Goal: Task Accomplishment & Management: Manage account settings

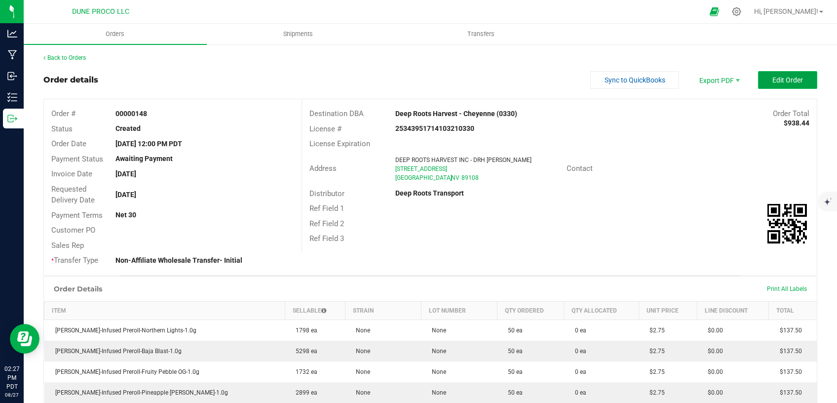
click at [773, 80] on span "Edit Order" at bounding box center [788, 80] width 31 height 8
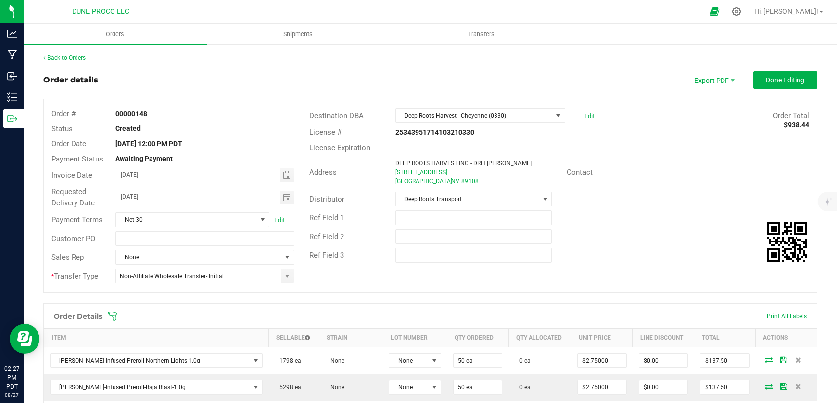
scroll to position [83, 0]
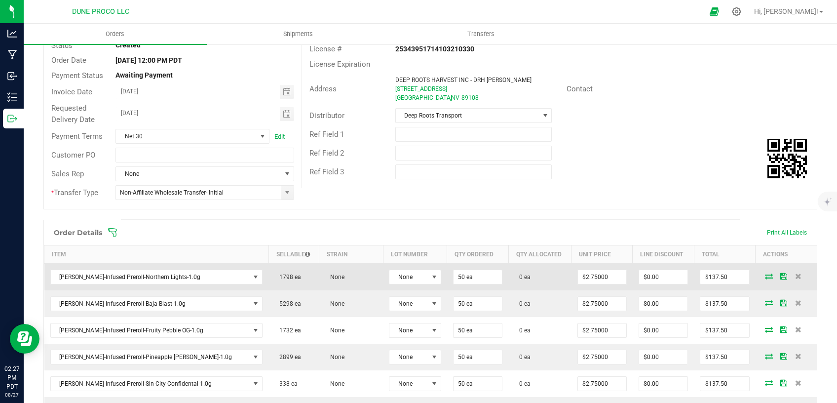
click at [765, 277] on icon at bounding box center [769, 276] width 8 height 6
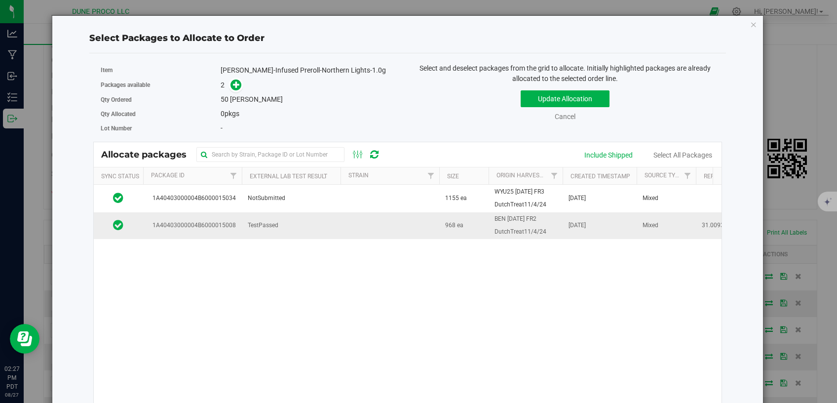
click at [318, 226] on td "TestPassed" at bounding box center [291, 225] width 99 height 27
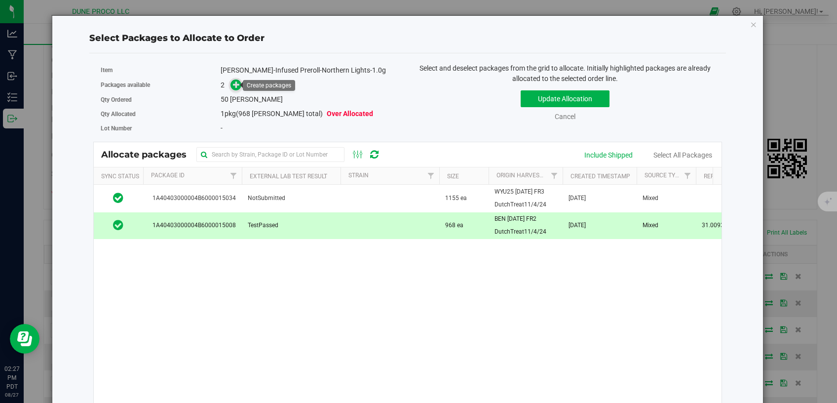
click at [233, 84] on icon at bounding box center [236, 84] width 7 height 7
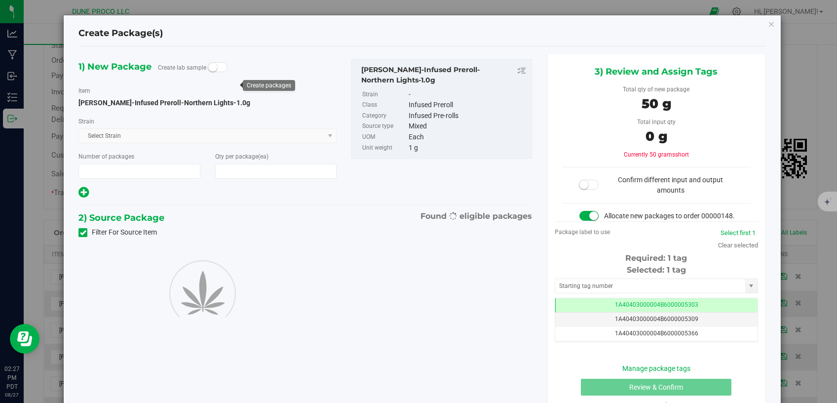
type input "1"
type input "50"
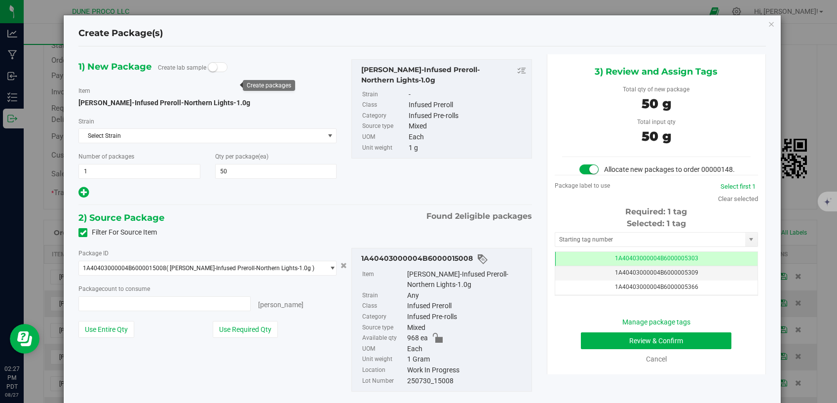
type input "50 ea"
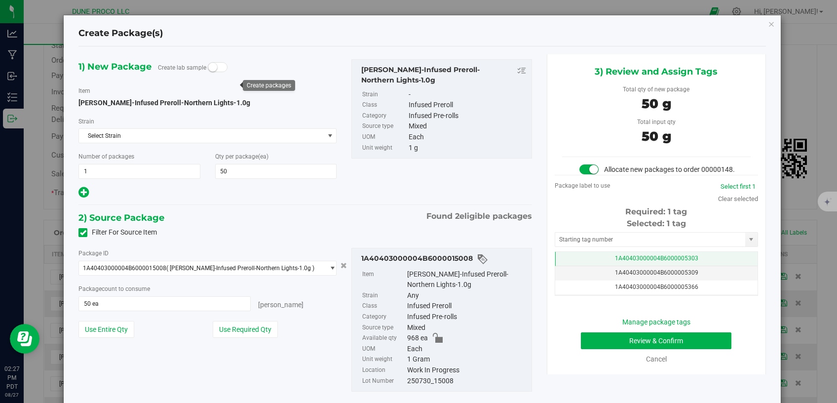
click at [604, 266] on td "1A40403000004B6000005303" at bounding box center [657, 259] width 202 height 14
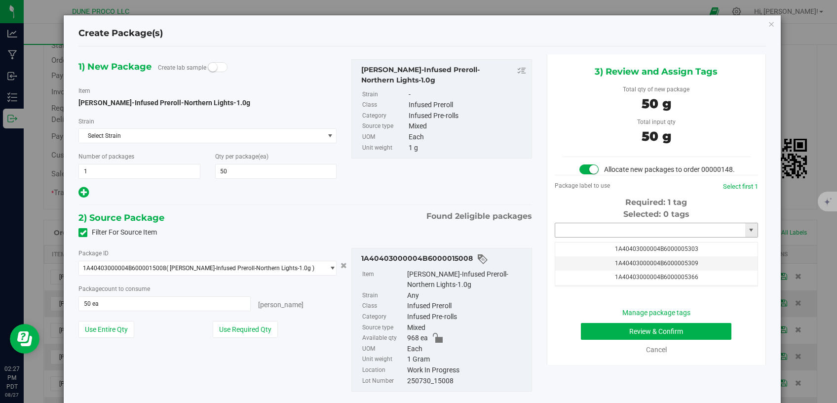
click at [604, 237] on input "text" at bounding box center [651, 230] width 190 height 14
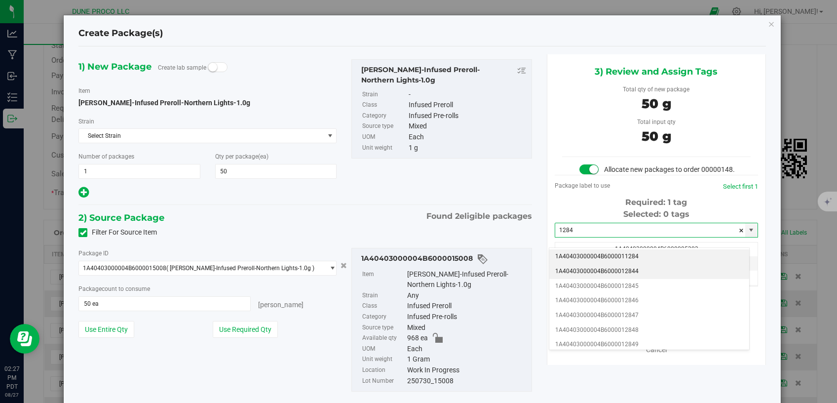
click at [603, 272] on li "1A40403000004B6000012844" at bounding box center [650, 271] width 200 height 15
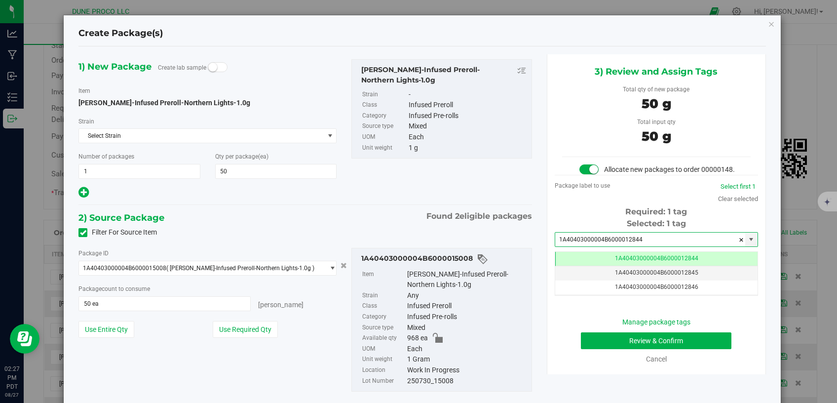
type input "1A40403000004B6000012844"
click at [586, 349] on button "Review & Confirm" at bounding box center [656, 340] width 151 height 17
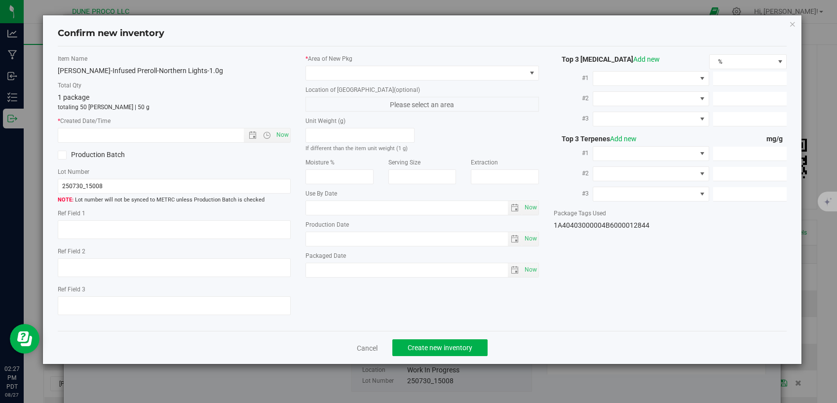
type textarea "31.0093%"
type textarea "Northern Lights"
type textarea "<LOQ"
type input "287.6910"
type input "25.5434"
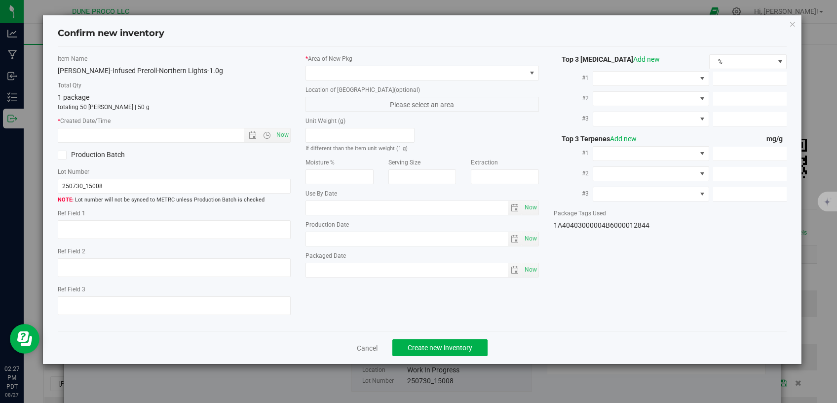
type input "13.6529"
type input "4.3360"
type input "1.7820"
type input "1.2920"
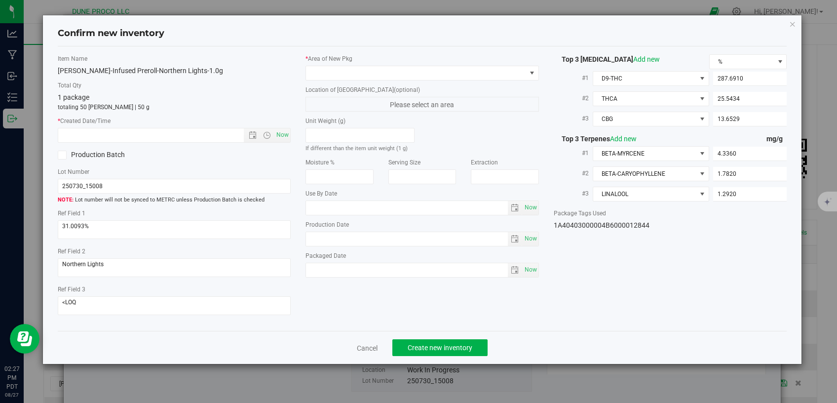
type input "[DATE]"
click at [443, 77] on span at bounding box center [416, 73] width 220 height 14
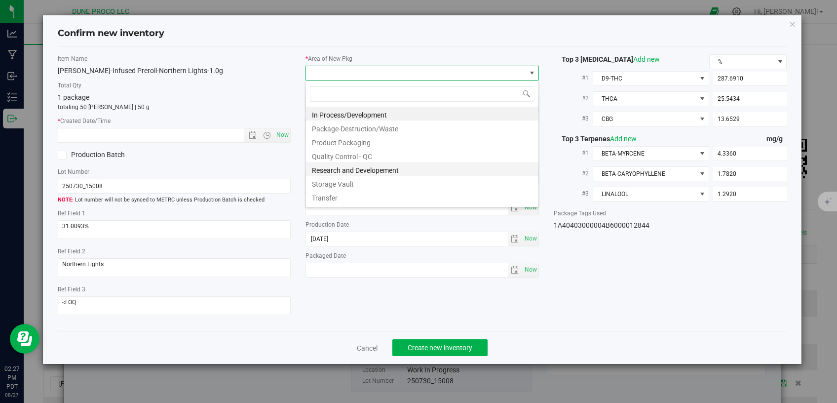
scroll to position [14, 233]
click at [350, 180] on li "Storage Vault" at bounding box center [422, 183] width 233 height 14
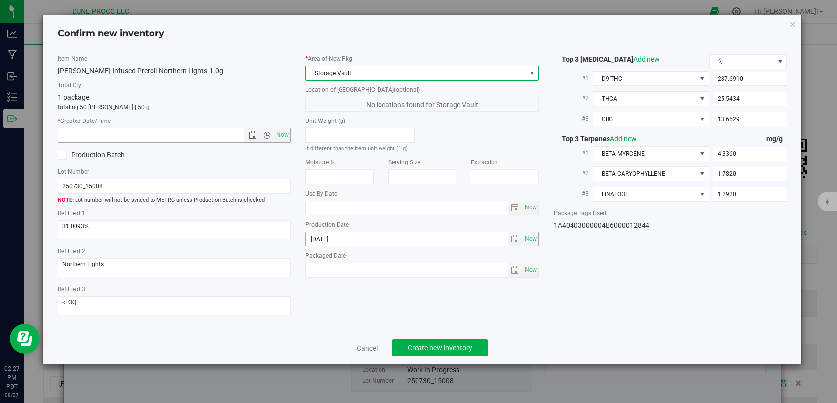
drag, startPoint x: 280, startPoint y: 133, endPoint x: 383, endPoint y: 240, distance: 148.8
click at [280, 133] on span "Now" at bounding box center [283, 135] width 17 height 14
type input "[DATE] 2:27 PM"
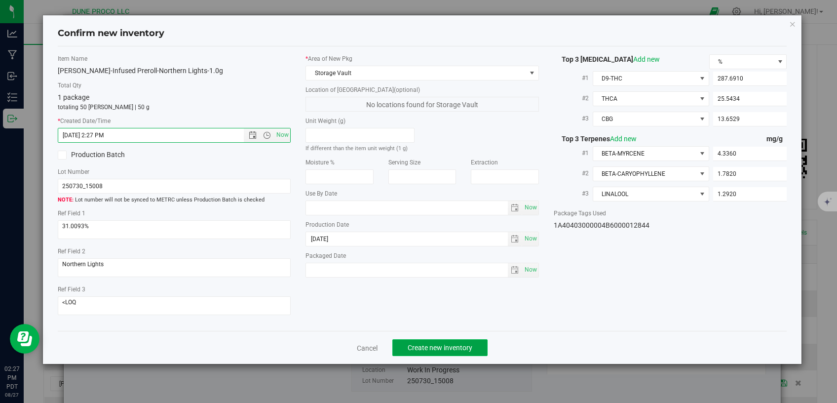
click at [423, 344] on span "Create new inventory" at bounding box center [440, 348] width 65 height 8
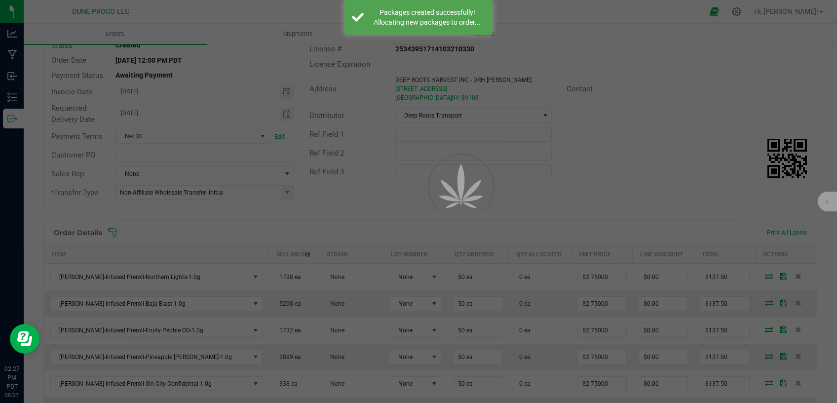
scroll to position [83, 0]
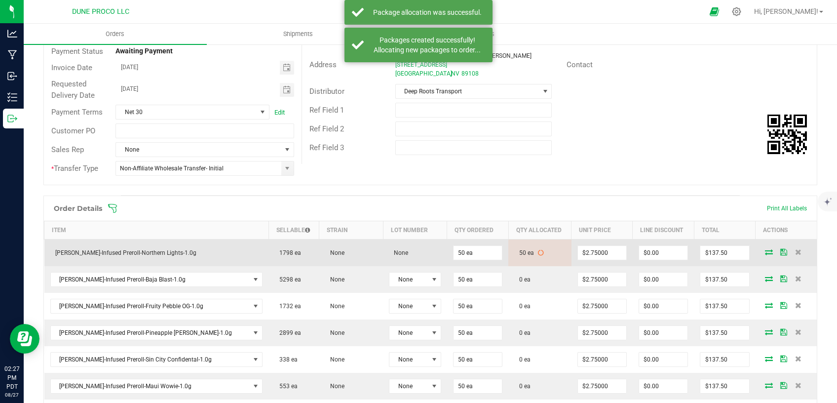
scroll to position [125, 0]
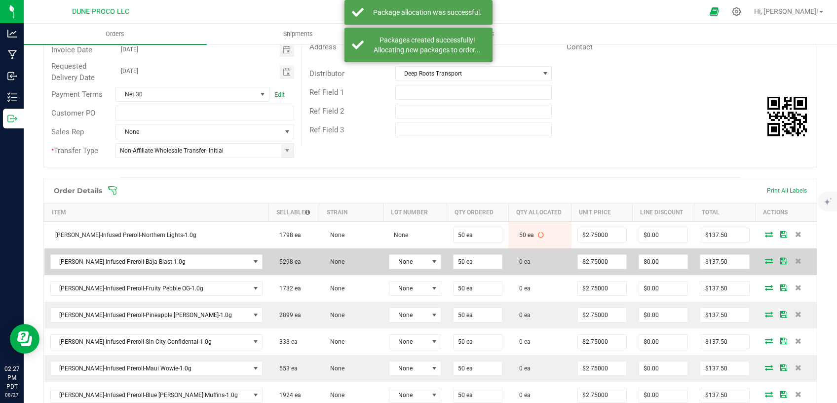
click at [762, 259] on span at bounding box center [769, 261] width 15 height 6
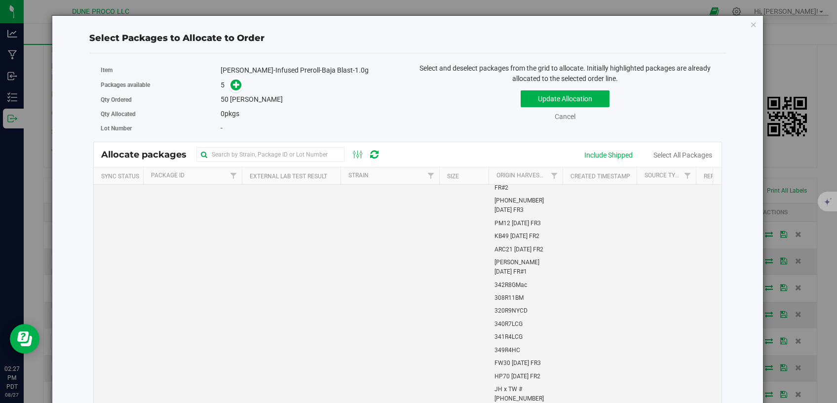
scroll to position [754, 0]
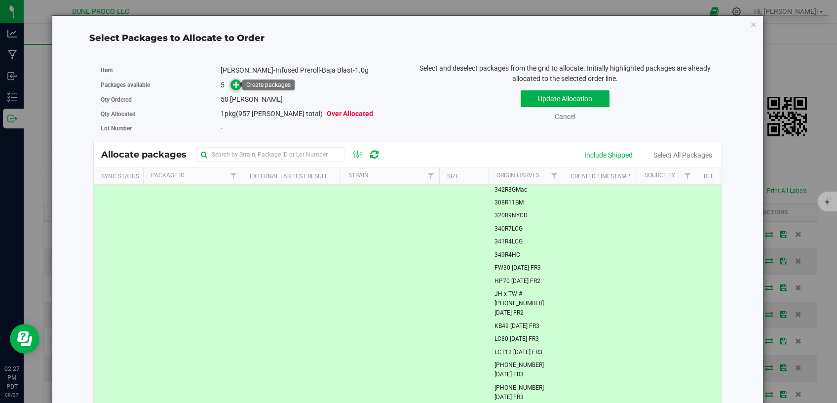
click at [238, 87] on icon at bounding box center [236, 84] width 7 height 7
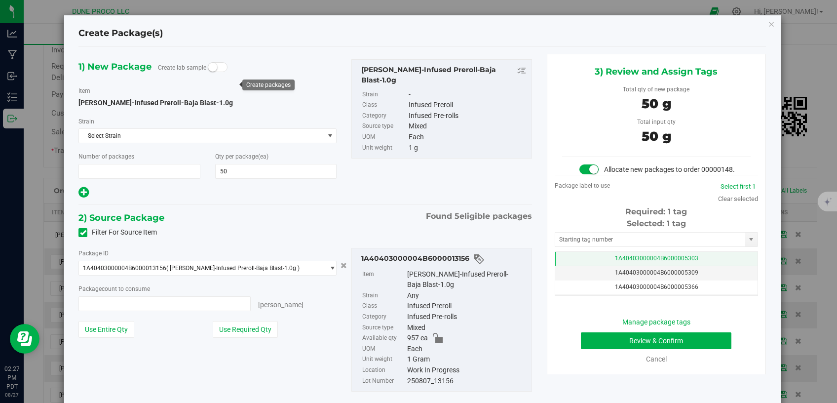
type input "1"
type input "50 ea"
click at [589, 266] on td "1A40403000004B6000005303" at bounding box center [657, 259] width 202 height 14
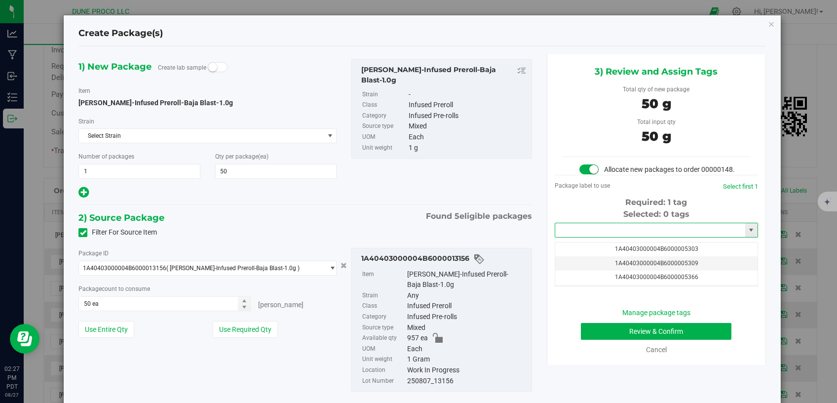
click at [605, 236] on input "text" at bounding box center [651, 230] width 190 height 14
type input "1"
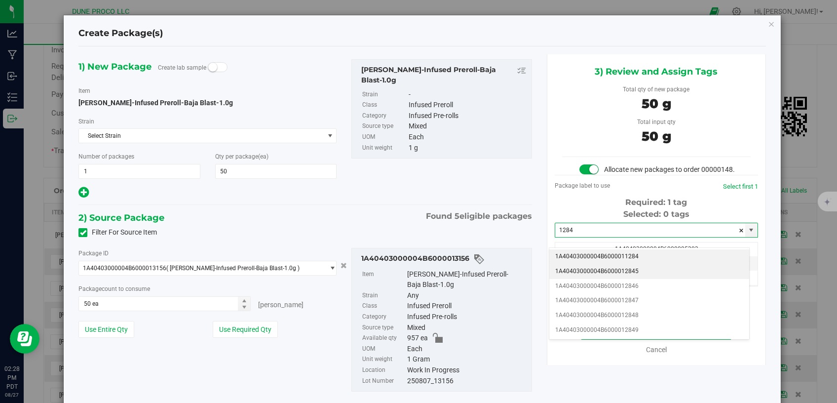
click at [580, 270] on li "1A40403000004B6000012845" at bounding box center [650, 271] width 200 height 15
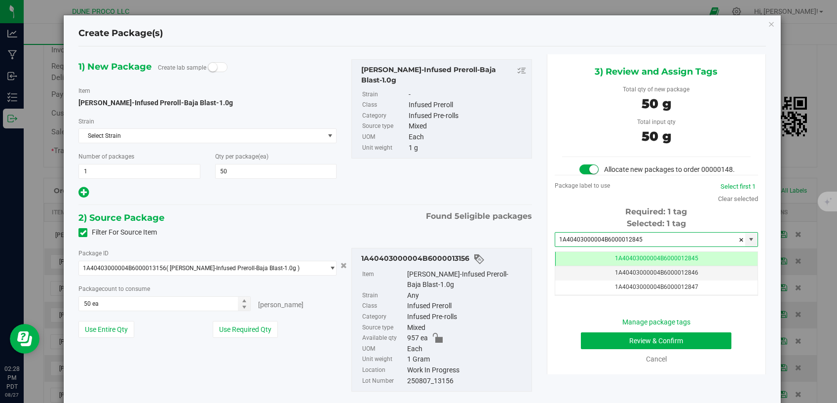
type input "1A40403000004B6000012845"
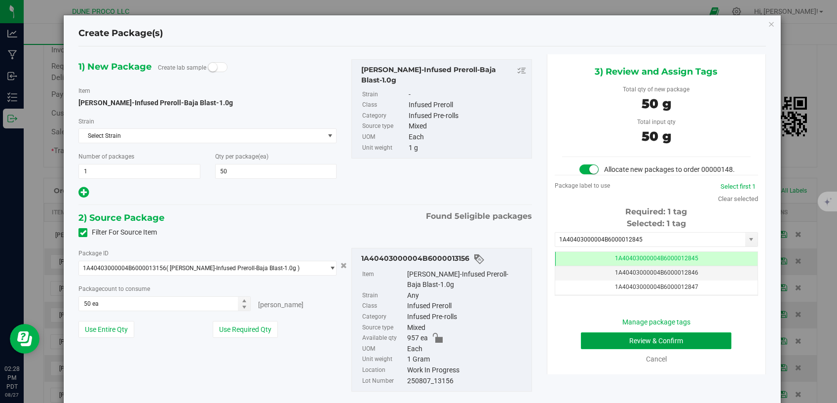
click at [611, 349] on button "Review & Confirm" at bounding box center [656, 340] width 151 height 17
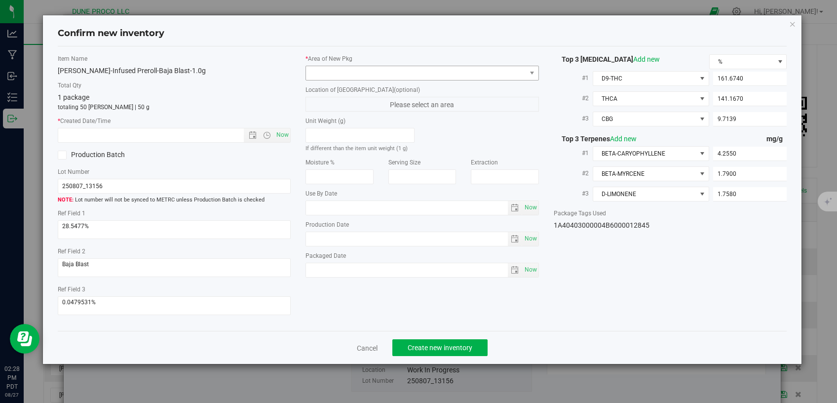
type input "[DATE]"
click at [453, 67] on span at bounding box center [416, 73] width 220 height 14
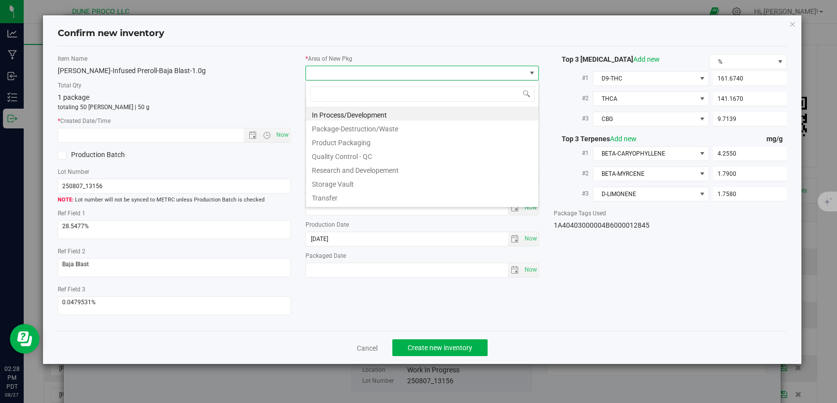
scroll to position [14, 233]
click at [365, 180] on li "Storage Vault" at bounding box center [422, 183] width 233 height 14
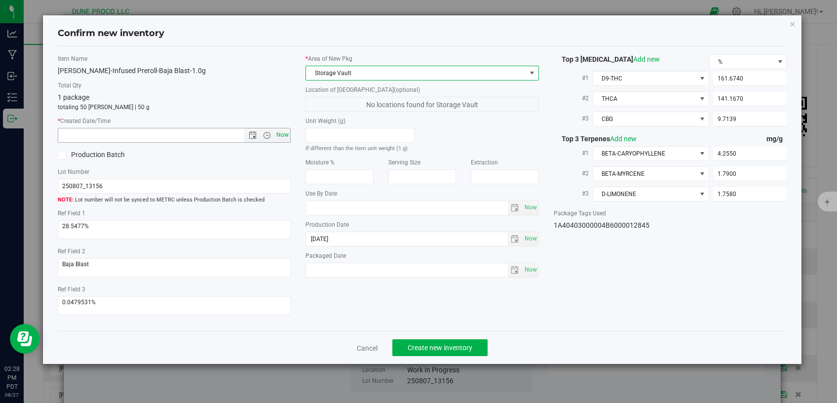
click at [279, 135] on span "Now" at bounding box center [283, 135] width 17 height 14
type input "[DATE] 2:28 PM"
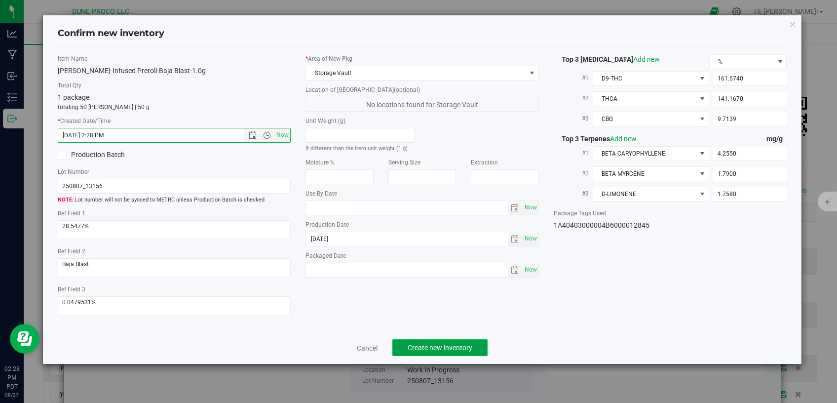
click at [462, 344] on span "Create new inventory" at bounding box center [440, 348] width 65 height 8
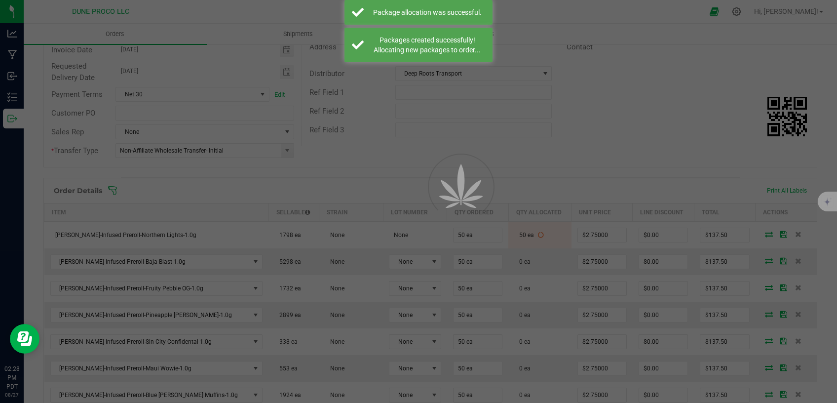
scroll to position [125, 0]
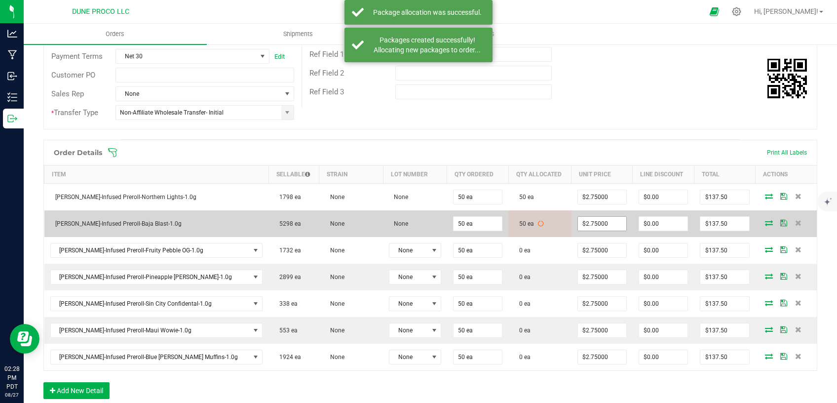
scroll to position [167, 0]
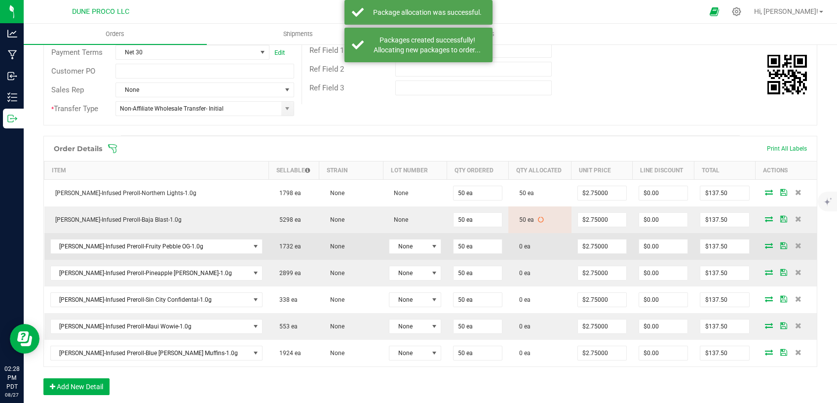
click at [765, 245] on icon at bounding box center [769, 245] width 8 height 6
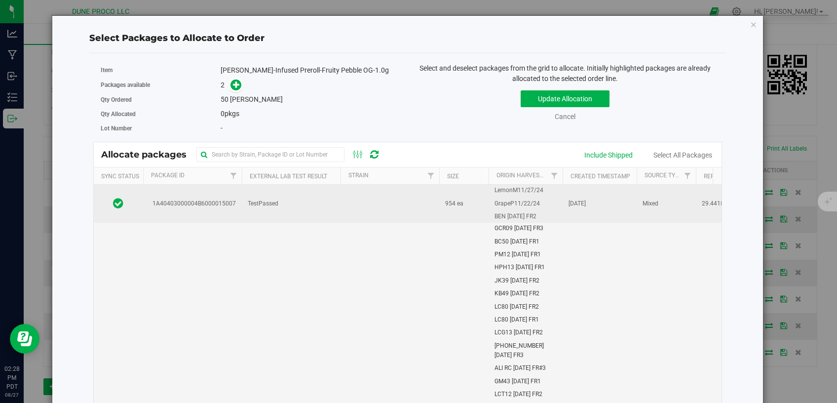
click at [297, 215] on td "TestPassed" at bounding box center [291, 204] width 99 height 38
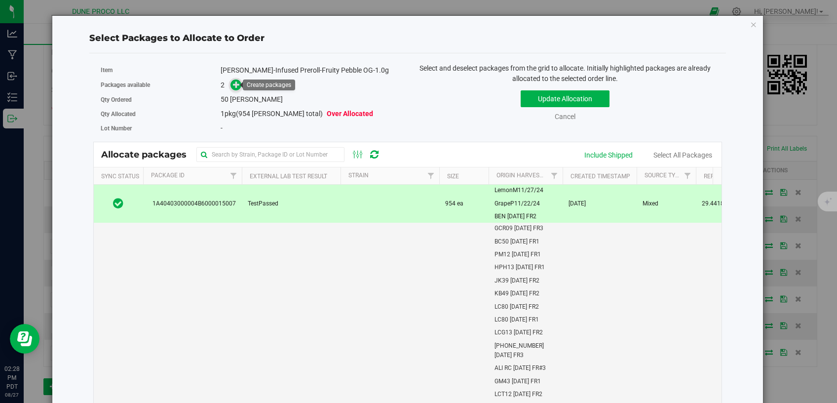
click at [234, 84] on icon at bounding box center [236, 83] width 7 height 7
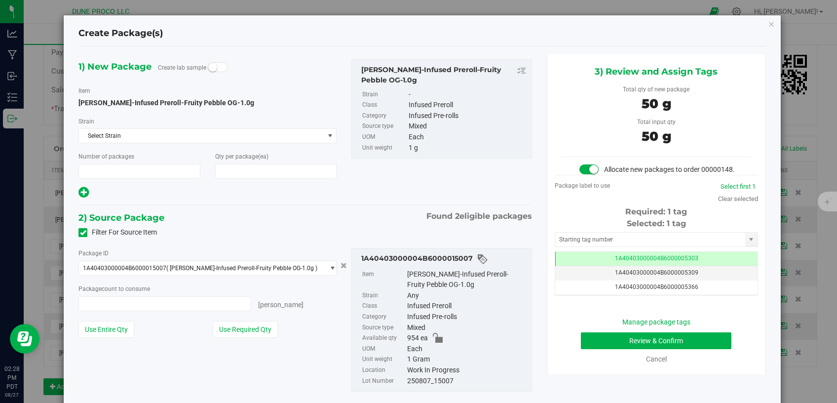
type input "1"
type input "50"
type input "50 ea"
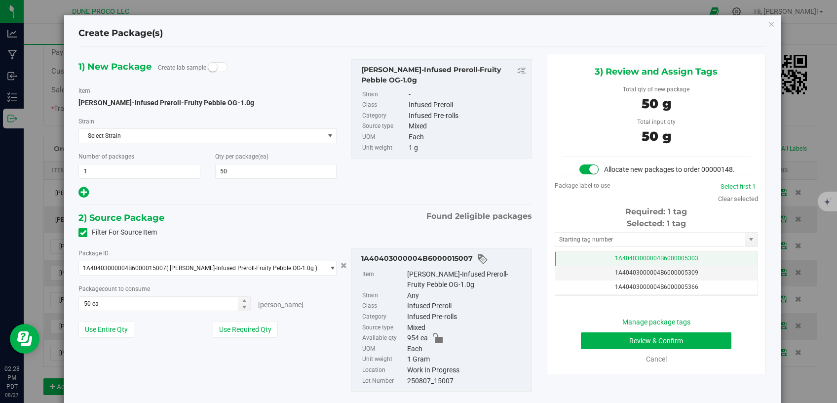
click at [563, 266] on td "1A40403000004B6000005303" at bounding box center [657, 259] width 202 height 14
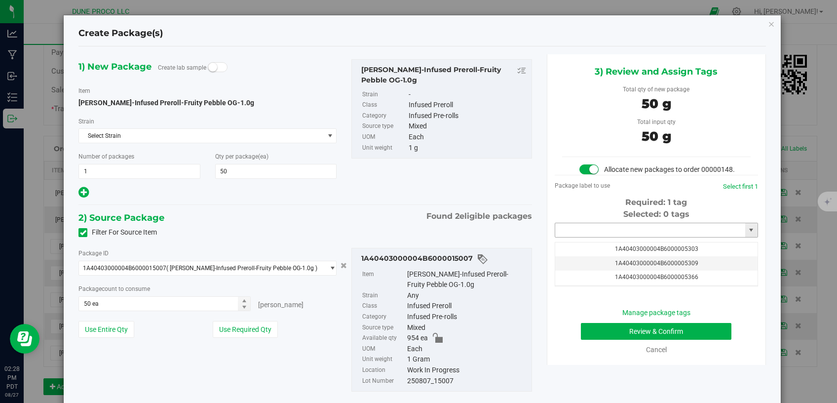
click at [580, 237] on input "text" at bounding box center [651, 230] width 190 height 14
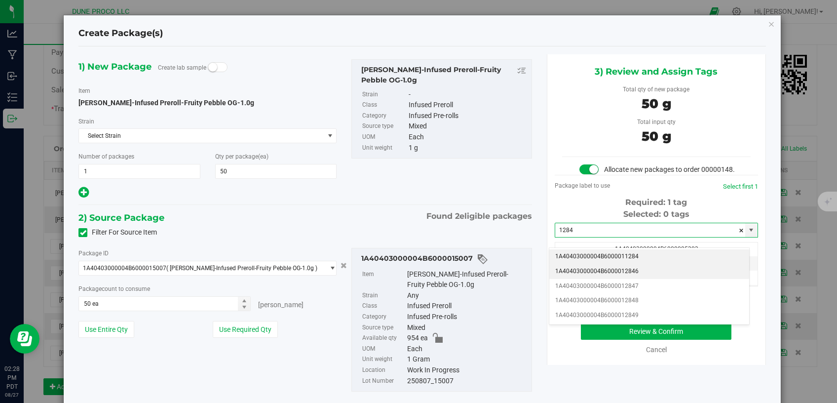
click at [579, 267] on li "1A40403000004B6000012846" at bounding box center [650, 271] width 200 height 15
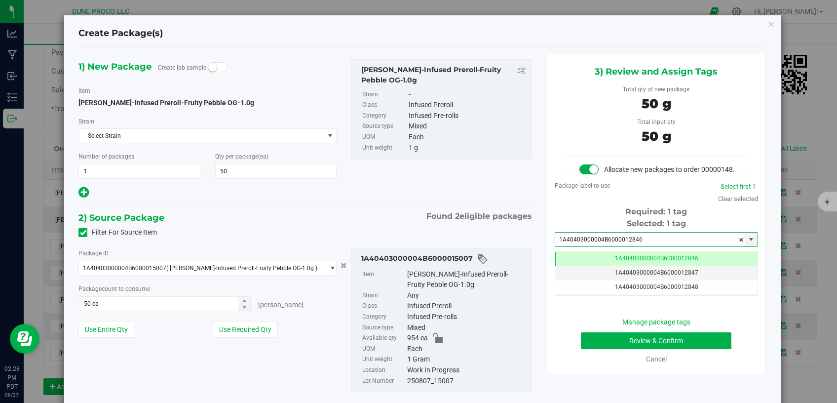
type input "1A40403000004B6000012846"
click at [629, 345] on button "Review & Confirm" at bounding box center [656, 340] width 151 height 17
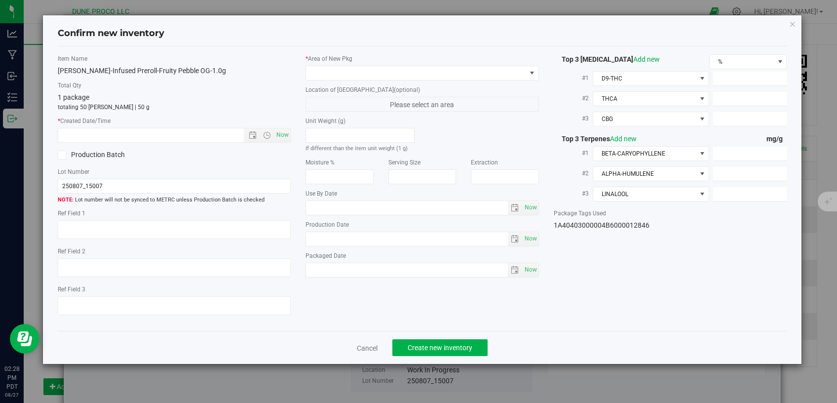
type textarea "29.4418%"
type textarea "Fruity Pebbles OG"
type textarea "<LOQ"
type input "173.7570"
type input "137.5830"
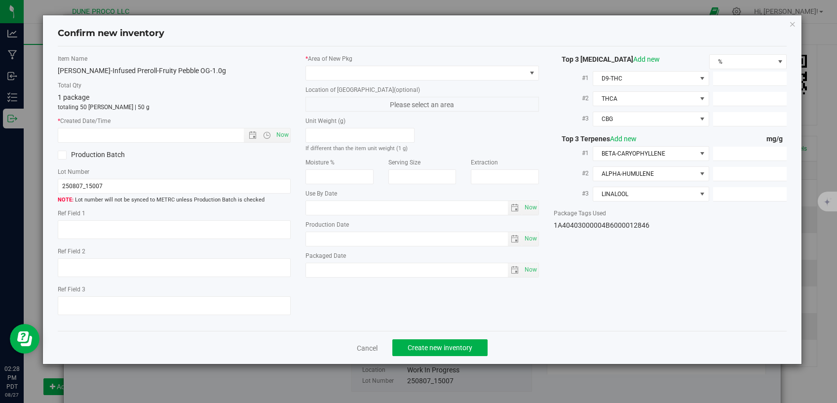
type input "5.7432"
type input "1.7650"
type input "0.8437"
type input "0.8319"
type input "[DATE]"
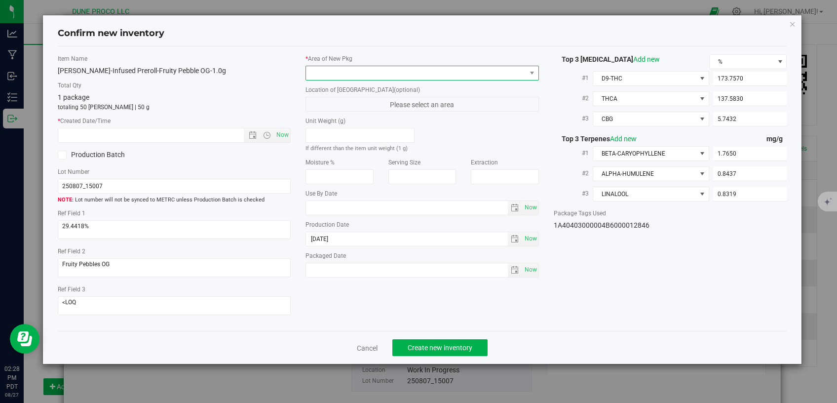
click at [444, 72] on span at bounding box center [416, 73] width 220 height 14
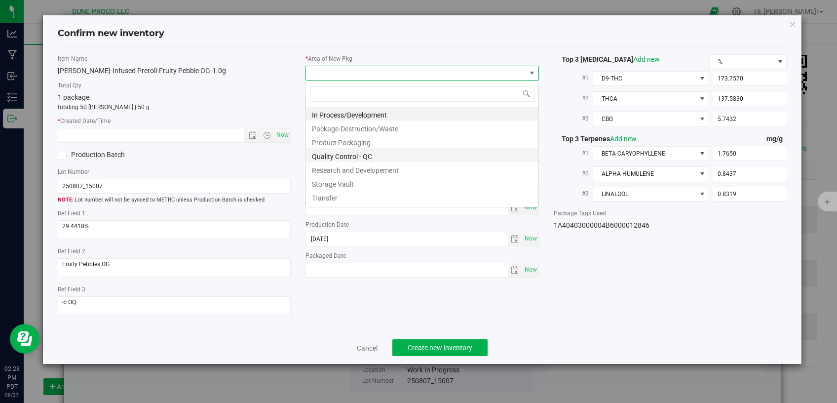
scroll to position [14, 233]
click at [388, 185] on li "Storage Vault" at bounding box center [422, 183] width 233 height 14
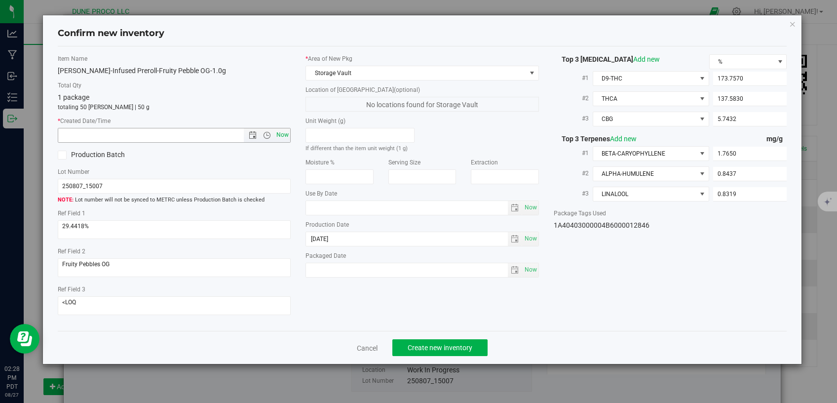
click at [278, 131] on span "Now" at bounding box center [283, 135] width 17 height 14
type input "[DATE] 2:28 PM"
click at [434, 339] on button "Create new inventory" at bounding box center [440, 347] width 95 height 17
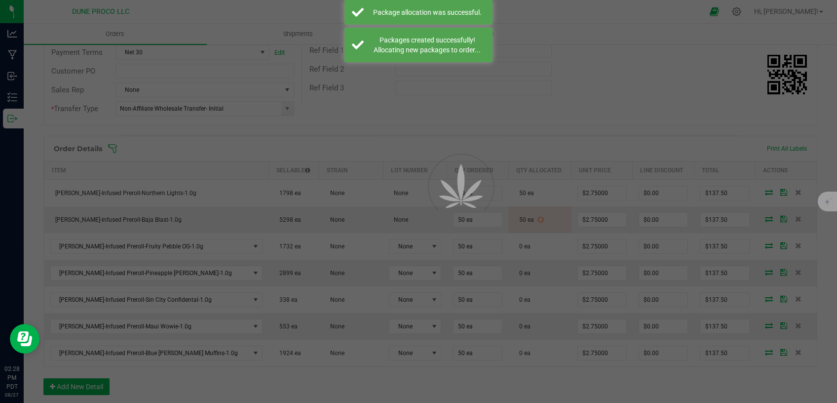
scroll to position [167, 0]
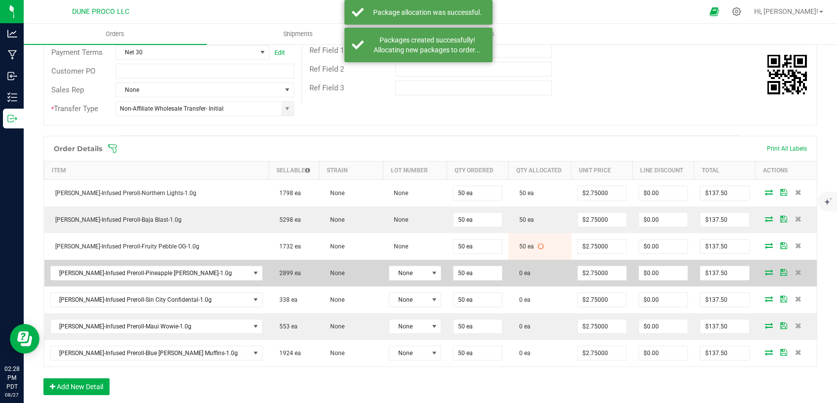
click at [765, 273] on icon at bounding box center [769, 272] width 8 height 6
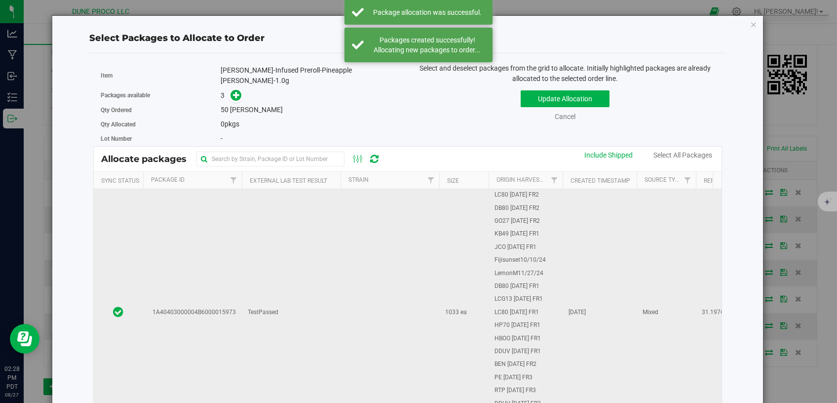
scroll to position [167, 0]
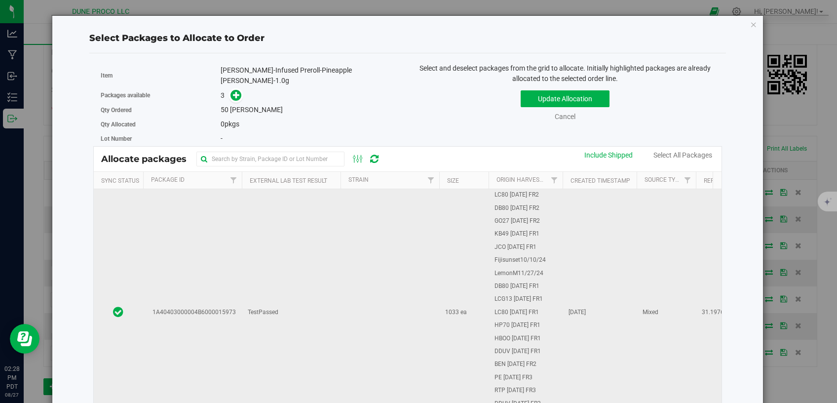
click at [299, 341] on td "TestPassed" at bounding box center [291, 312] width 99 height 247
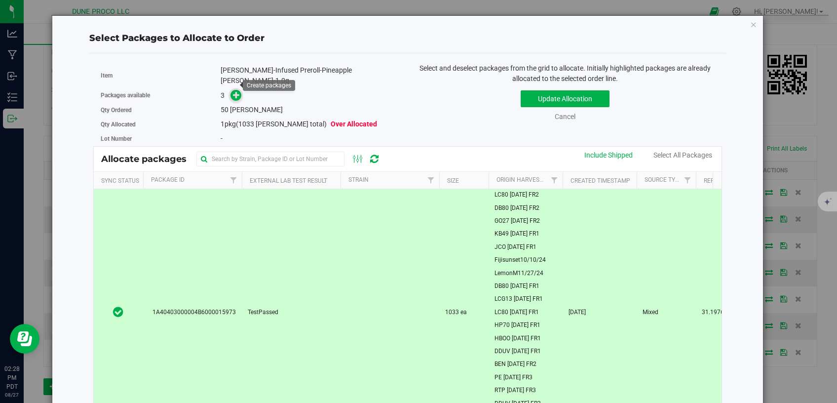
click at [238, 89] on span at bounding box center [235, 94] width 11 height 11
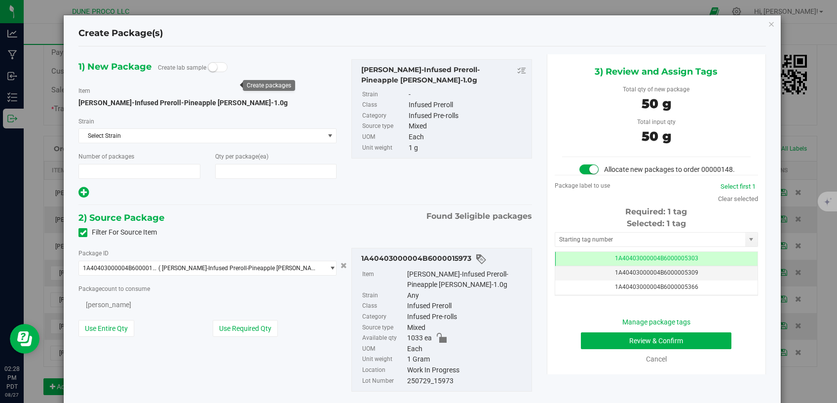
type input "1"
type input "50"
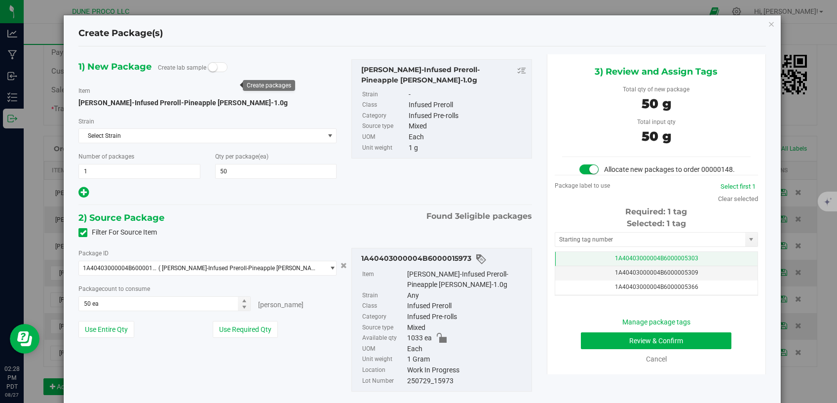
click at [582, 265] on td "1A40403000004B6000005303" at bounding box center [657, 259] width 202 height 14
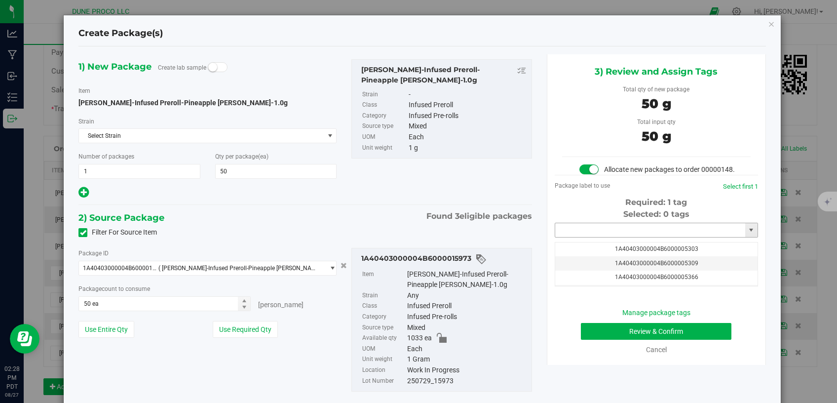
click at [580, 237] on input "text" at bounding box center [651, 230] width 190 height 14
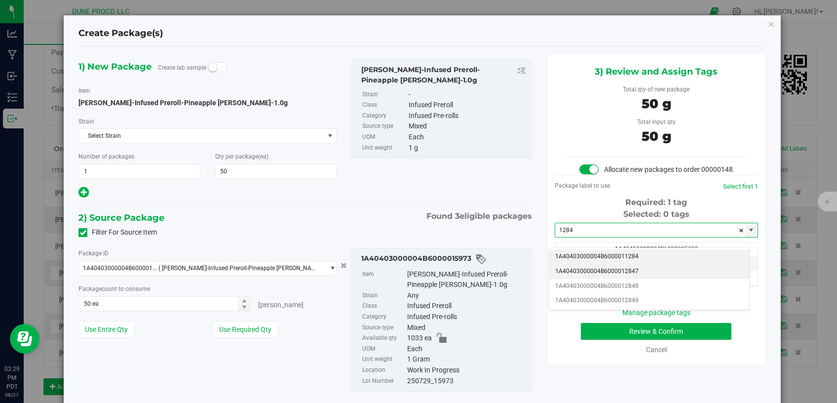
click at [610, 267] on li "1A40403000004B6000012847" at bounding box center [650, 271] width 200 height 15
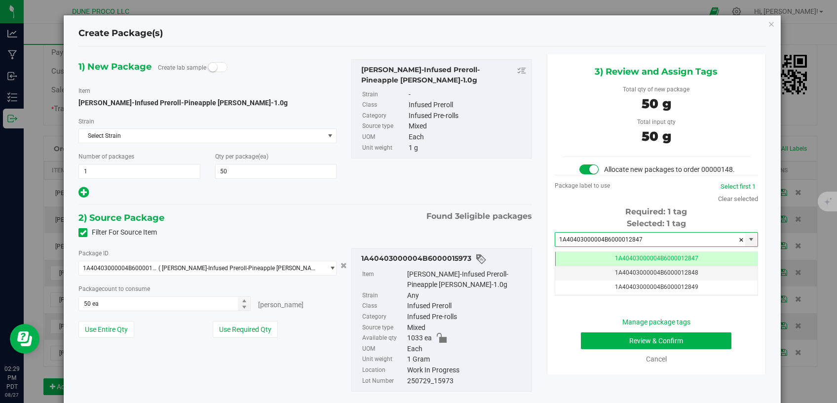
type input "1A40403000004B6000012847"
click at [601, 345] on button "Review & Confirm" at bounding box center [656, 340] width 151 height 17
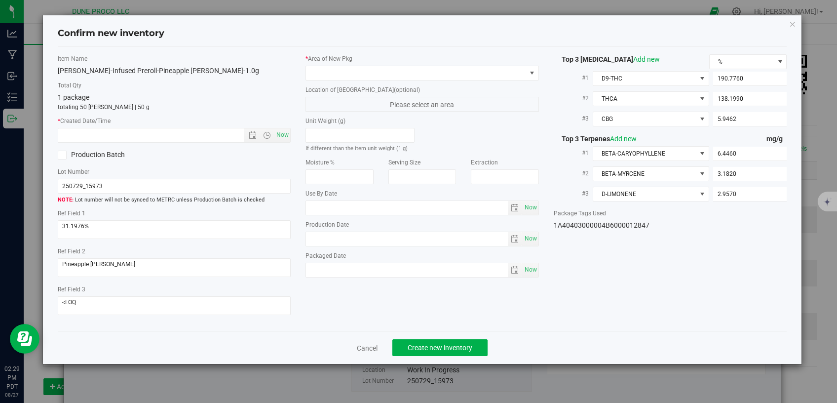
type input "[DATE]"
click at [426, 71] on span at bounding box center [416, 73] width 220 height 14
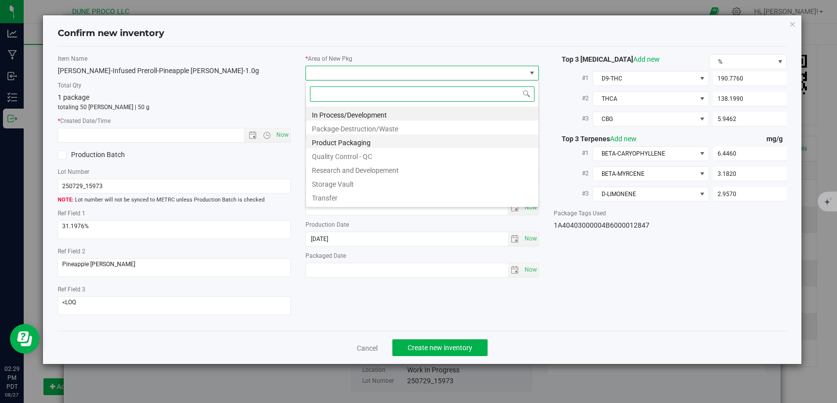
scroll to position [14, 233]
click at [373, 183] on li "Storage Vault" at bounding box center [422, 183] width 233 height 14
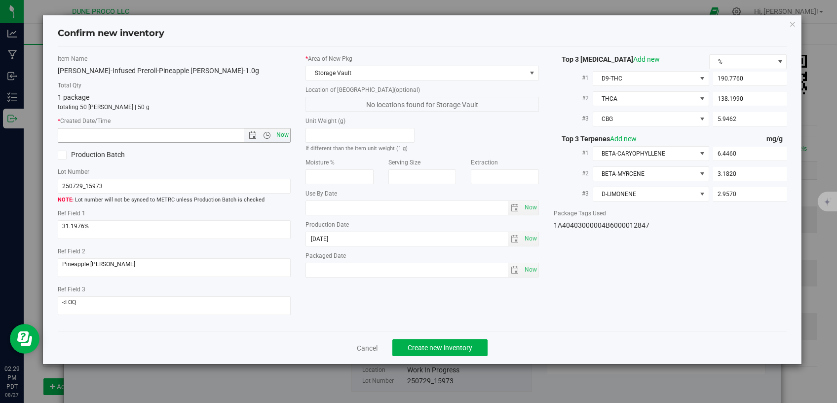
click at [277, 135] on span "Now" at bounding box center [283, 135] width 17 height 14
type input "[DATE] 2:29 PM"
click at [415, 344] on span "Create new inventory" at bounding box center [440, 348] width 65 height 8
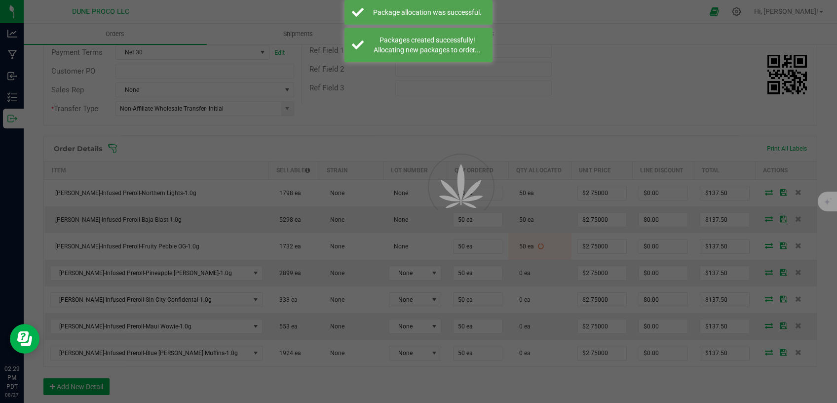
scroll to position [167, 0]
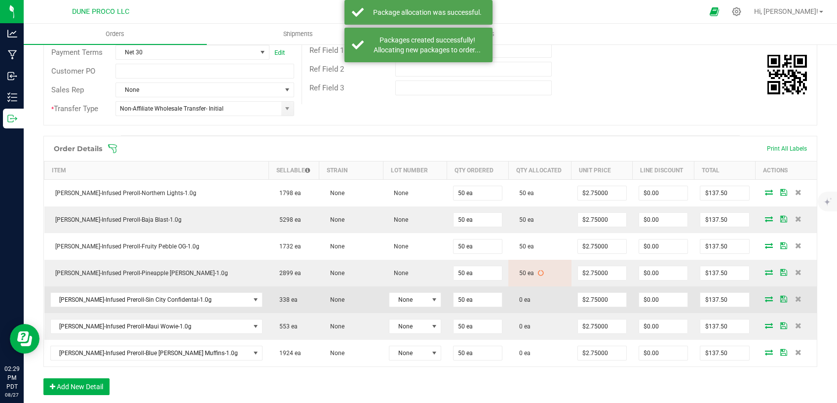
click at [765, 297] on icon at bounding box center [769, 299] width 8 height 6
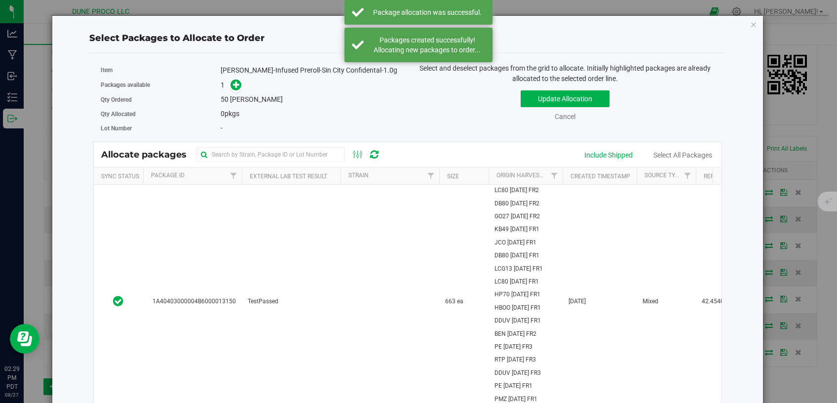
scroll to position [167, 0]
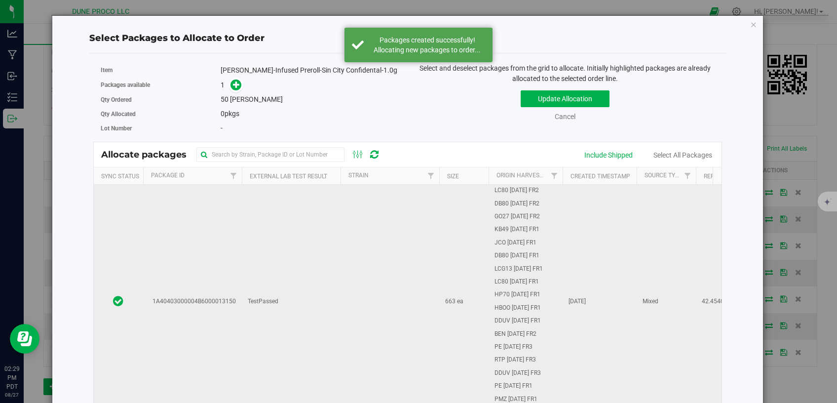
click at [293, 341] on td "TestPassed" at bounding box center [291, 301] width 99 height 233
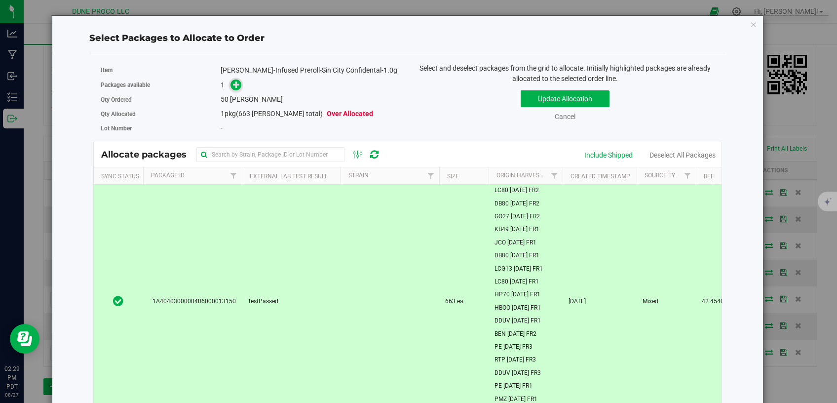
click at [235, 88] on icon at bounding box center [236, 83] width 7 height 7
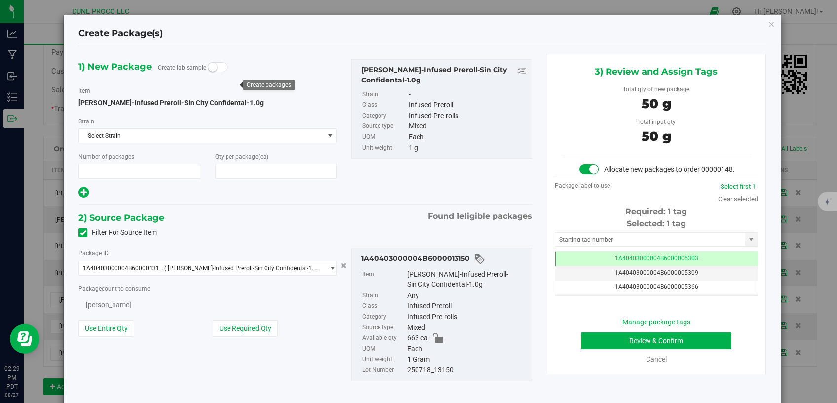
type input "1"
type input "50"
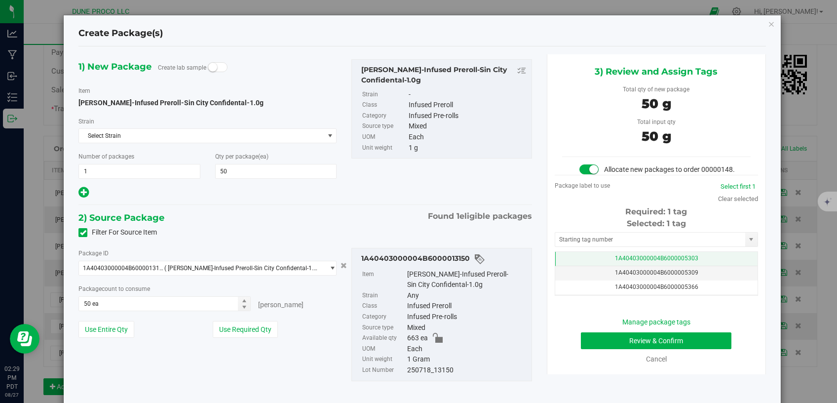
click at [567, 266] on td "1A40403000004B6000005303" at bounding box center [657, 259] width 202 height 14
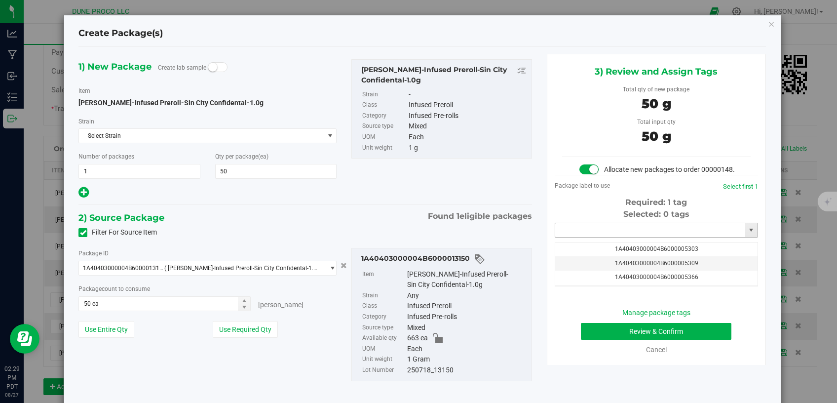
click at [585, 237] on input "text" at bounding box center [651, 230] width 190 height 14
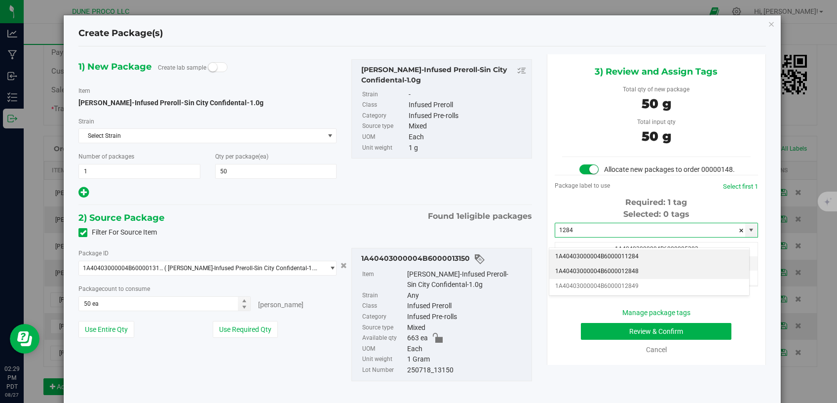
click at [593, 275] on li "1A40403000004B6000012848" at bounding box center [650, 271] width 200 height 15
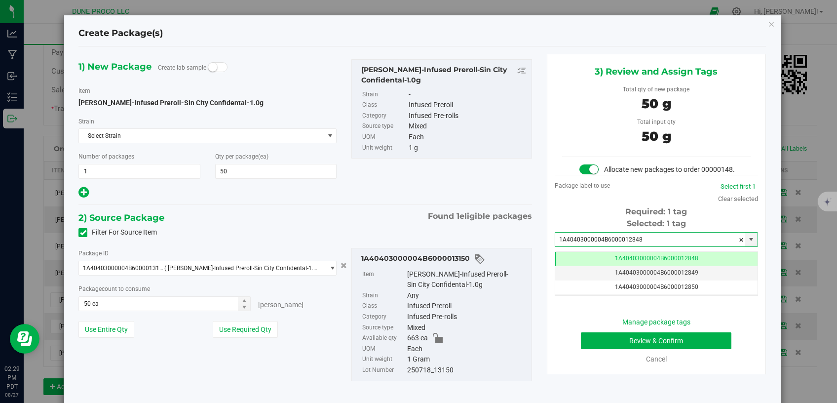
type input "1A40403000004B6000012848"
click at [606, 349] on button "Review & Confirm" at bounding box center [656, 340] width 151 height 17
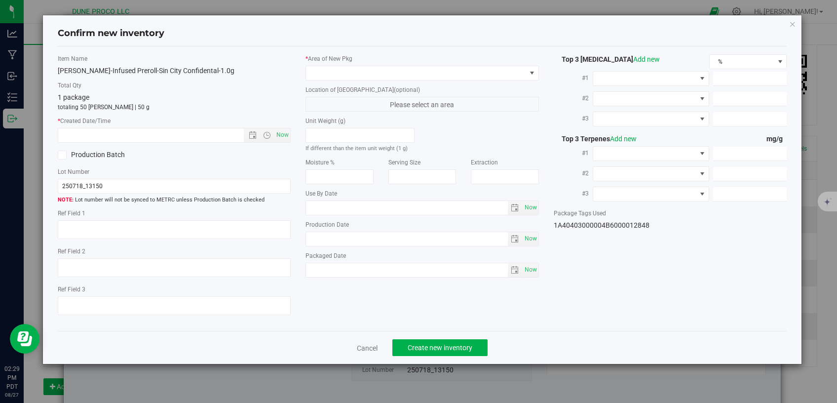
type textarea "42.4540%"
type textarea "Sin City Con"
type textarea "<LOQ"
type input "226.9320"
type input "225.5210"
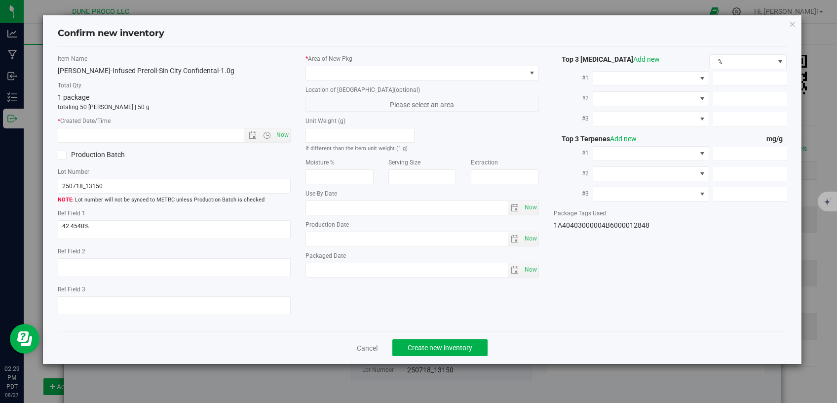
type input "10.3050"
type input "2.5300"
type input "1.6840"
type input "1.4050"
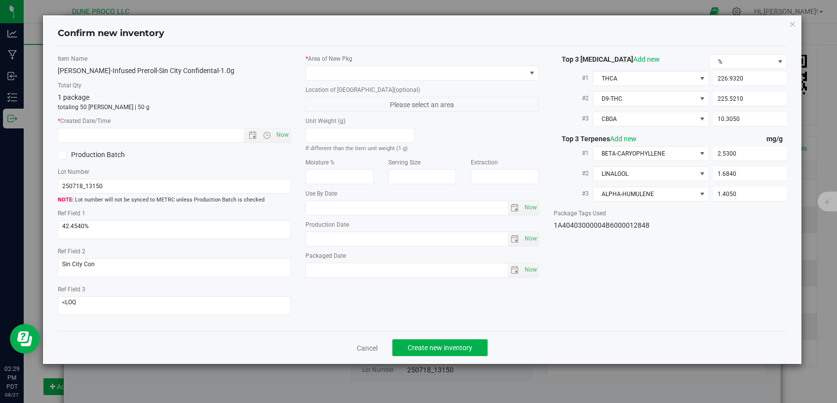
type input "[DATE]"
click at [466, 76] on span at bounding box center [416, 73] width 220 height 14
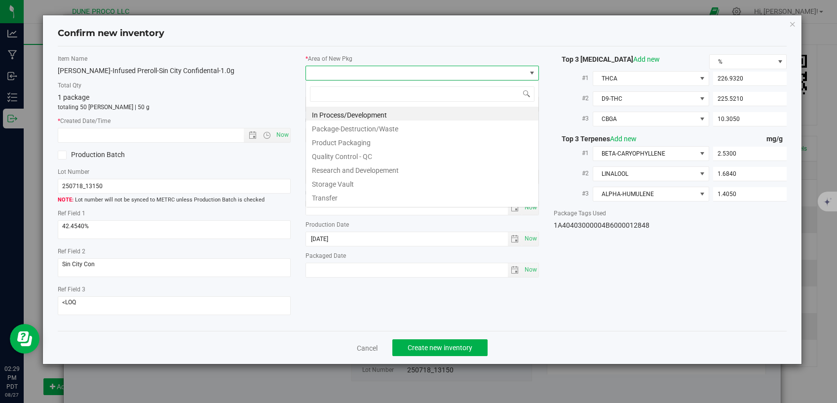
scroll to position [14, 233]
click at [376, 183] on li "Storage Vault" at bounding box center [422, 183] width 233 height 14
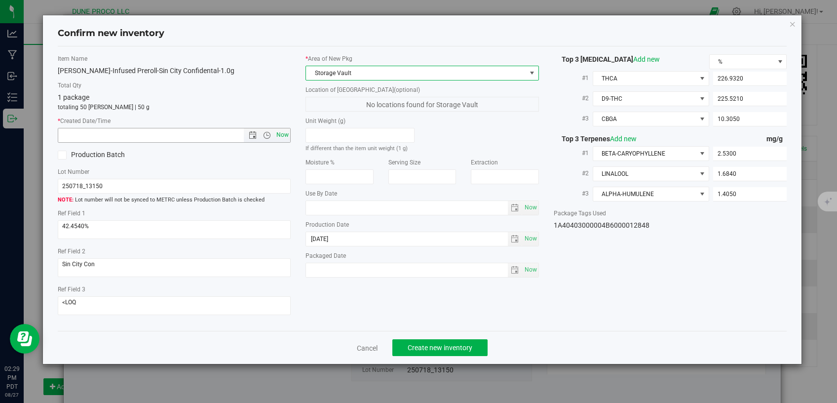
click at [282, 138] on span "Now" at bounding box center [283, 135] width 17 height 14
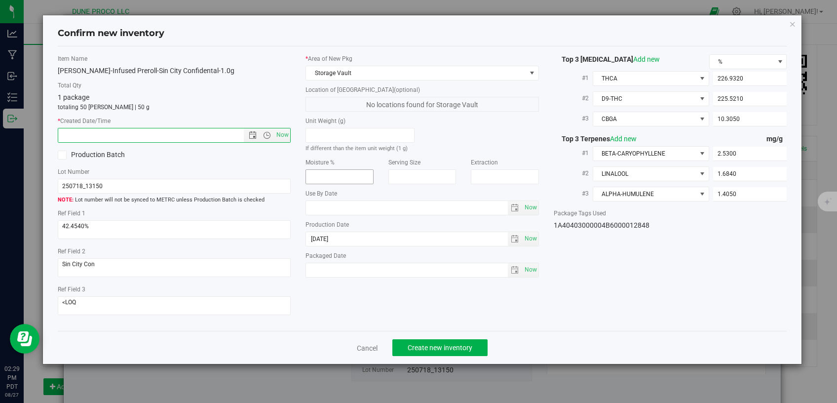
type input "[DATE] 2:29 PM"
click at [449, 344] on span "Create new inventory" at bounding box center [440, 348] width 65 height 8
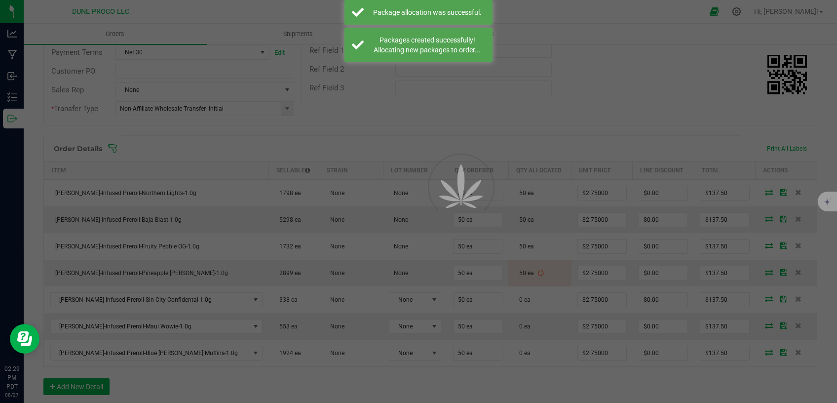
scroll to position [167, 0]
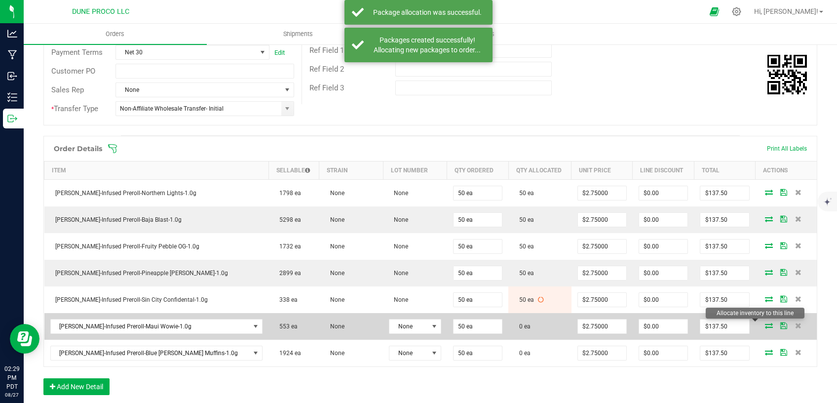
click at [765, 325] on icon at bounding box center [769, 325] width 8 height 6
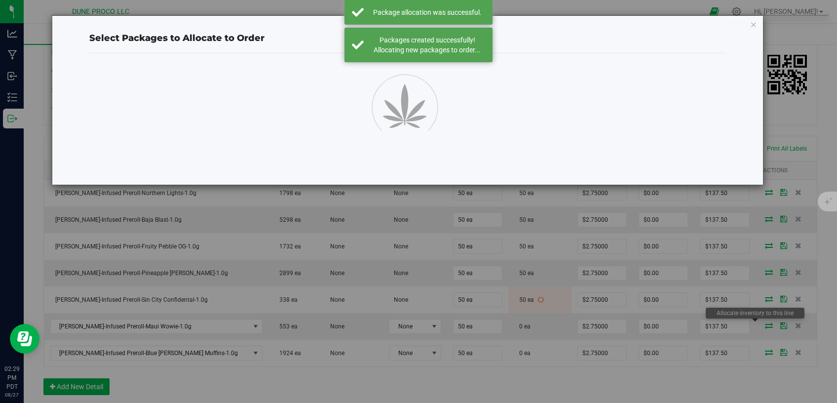
scroll to position [167, 0]
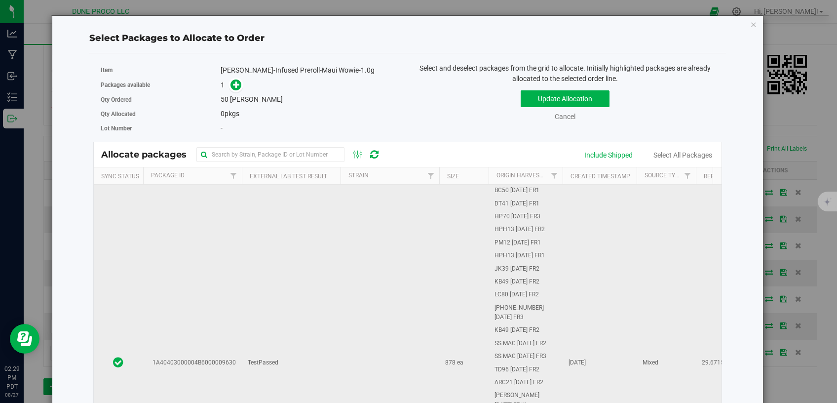
click at [244, 306] on td "TestPassed" at bounding box center [291, 363] width 99 height 357
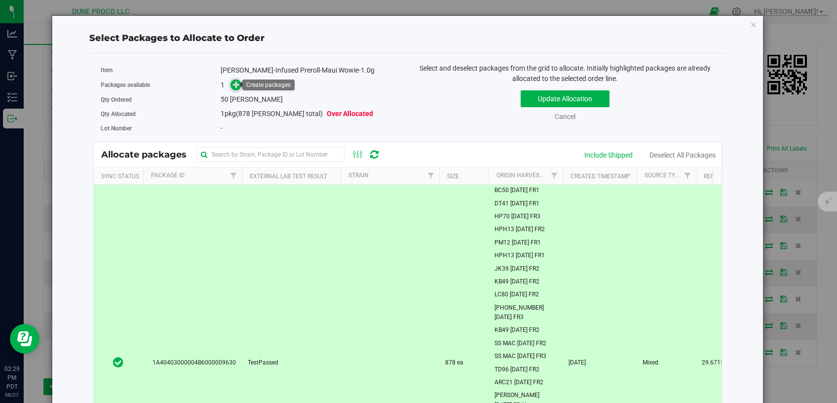
click at [233, 83] on icon at bounding box center [236, 84] width 7 height 7
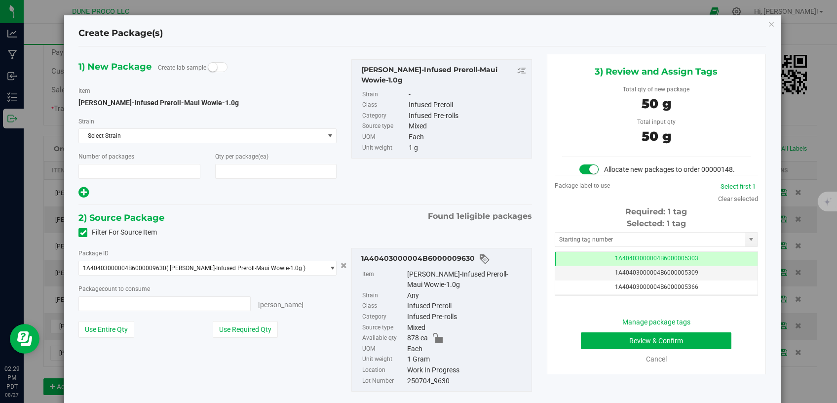
type input "1"
type input "50"
type input "50 ea"
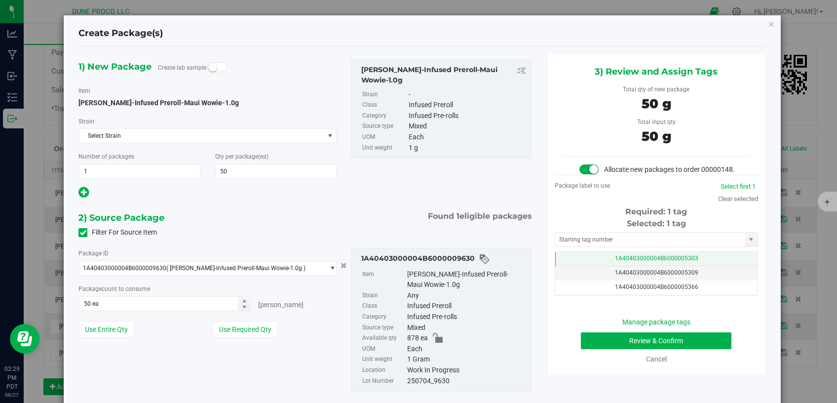
click at [642, 262] on span "1A40403000004B6000005303" at bounding box center [656, 258] width 83 height 7
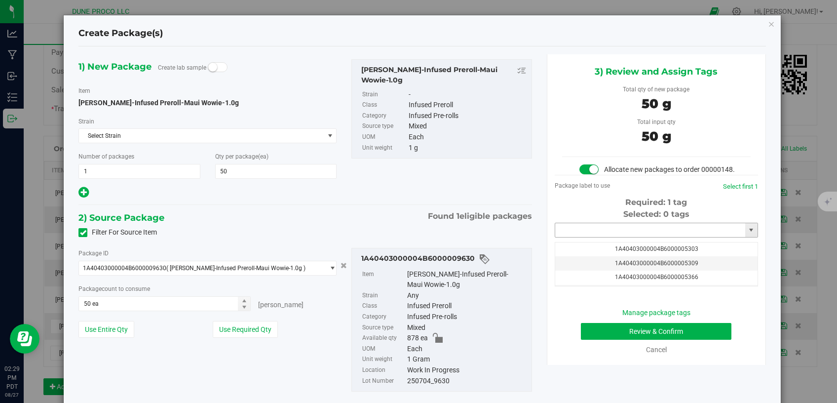
click at [619, 237] on input "text" at bounding box center [651, 230] width 190 height 14
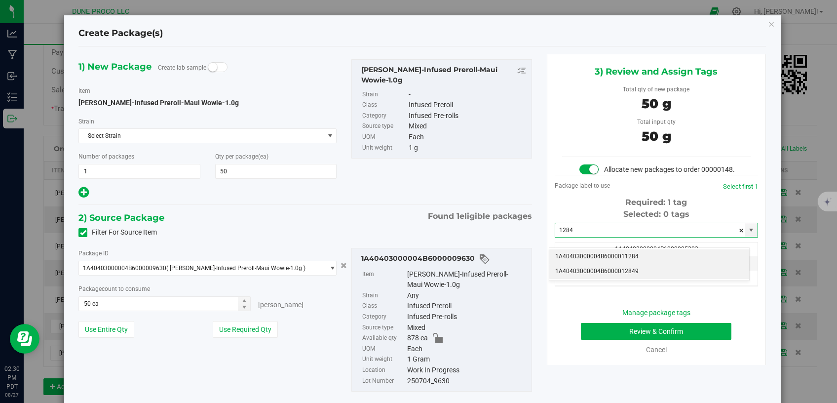
click at [615, 268] on li "1A40403000004B6000012849" at bounding box center [650, 271] width 200 height 15
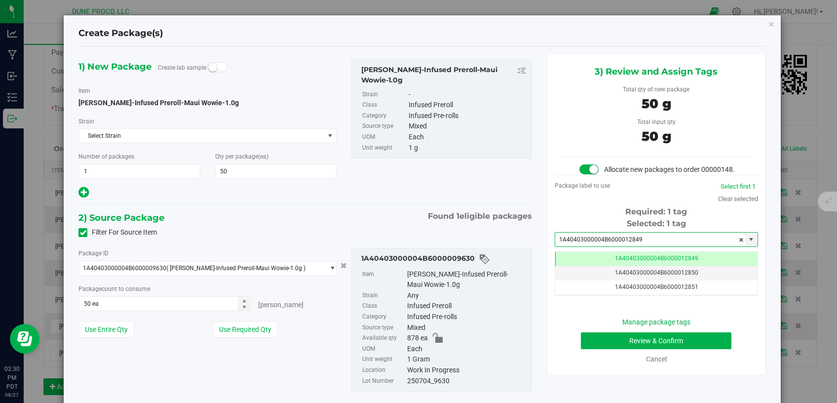
type input "1A40403000004B6000012849"
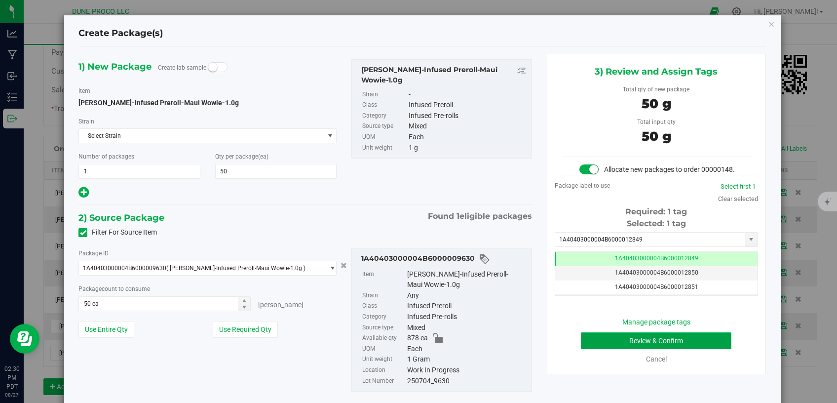
click at [589, 349] on button "Review & Confirm" at bounding box center [656, 340] width 151 height 17
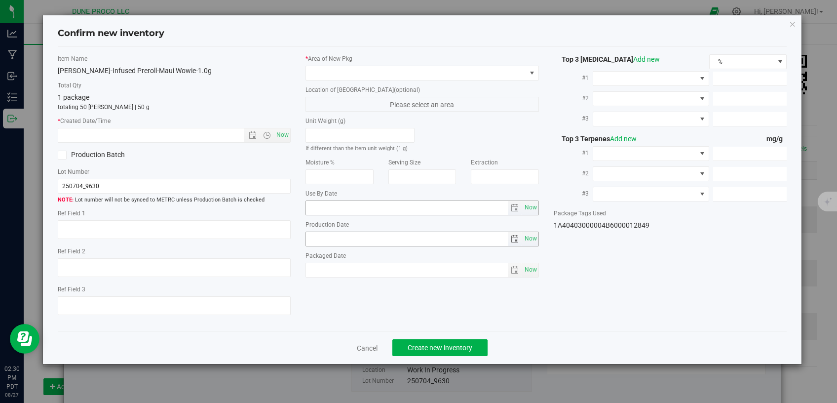
type textarea "29.6715%"
type textarea "Maui Wowie"
type textarea "0.0730040%"
type input "165.1290"
type input "150.0410"
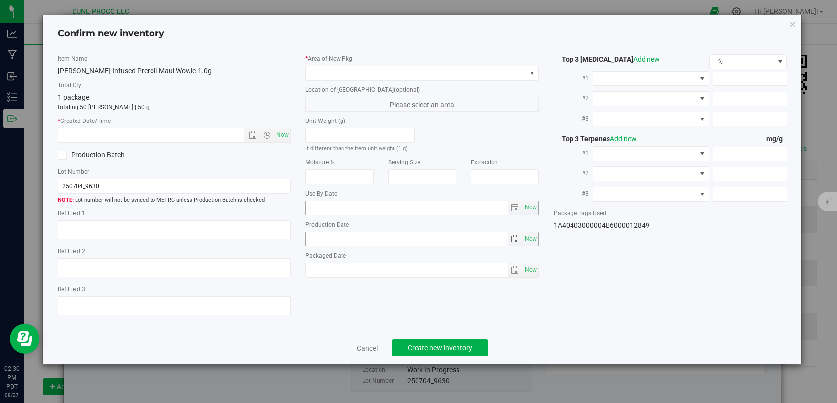
type input "5.6167"
type input "2.3290"
type input "1.8670"
type input "1.5910"
type input "[DATE]"
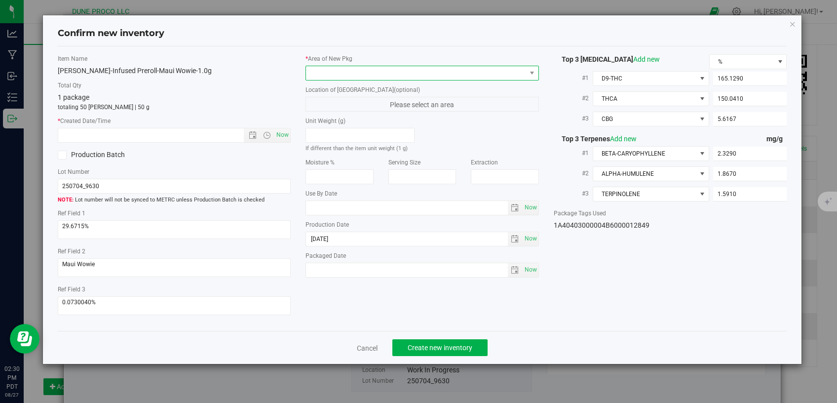
click at [407, 69] on span at bounding box center [416, 73] width 220 height 14
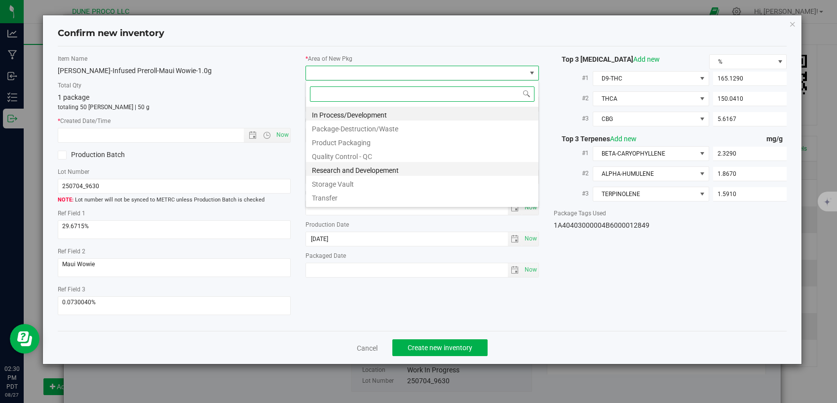
scroll to position [14, 233]
click at [382, 181] on li "Storage Vault" at bounding box center [422, 183] width 233 height 14
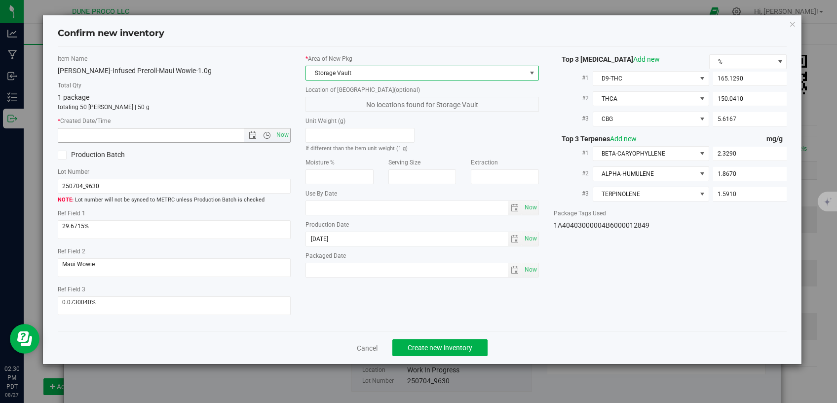
click at [285, 130] on span "Now" at bounding box center [283, 135] width 17 height 14
type input "[DATE] 2:30 PM"
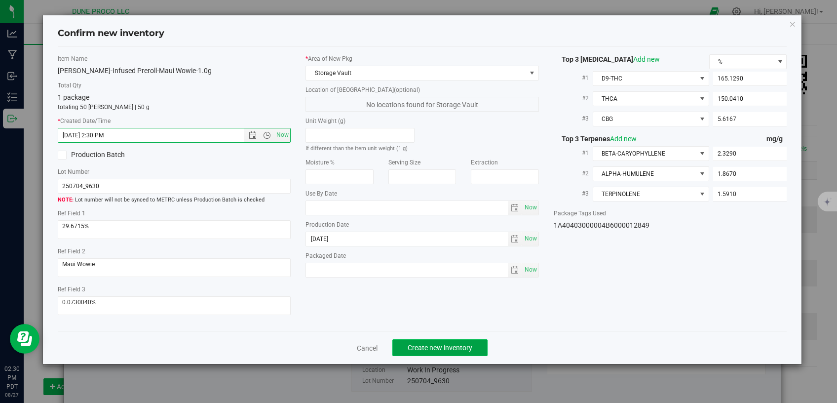
click at [453, 344] on span "Create new inventory" at bounding box center [440, 348] width 65 height 8
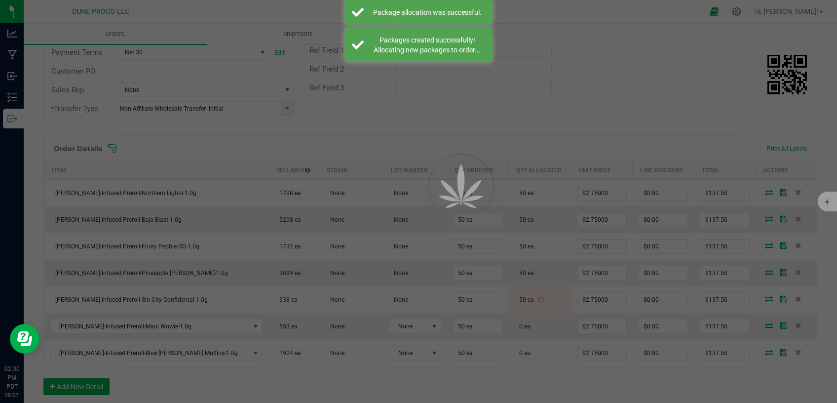
scroll to position [167, 0]
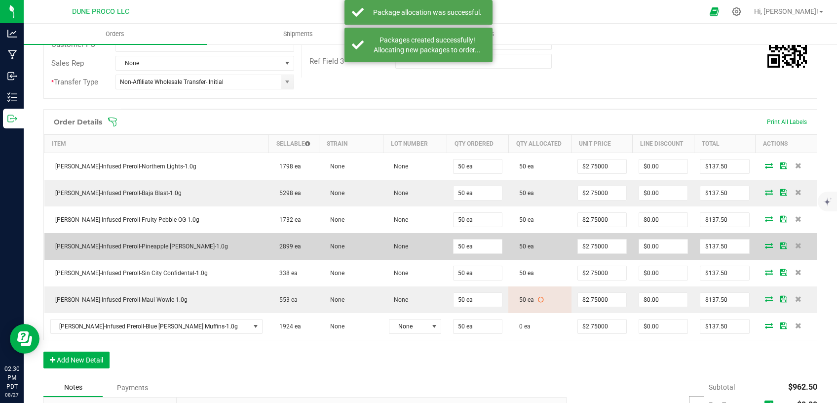
scroll to position [209, 0]
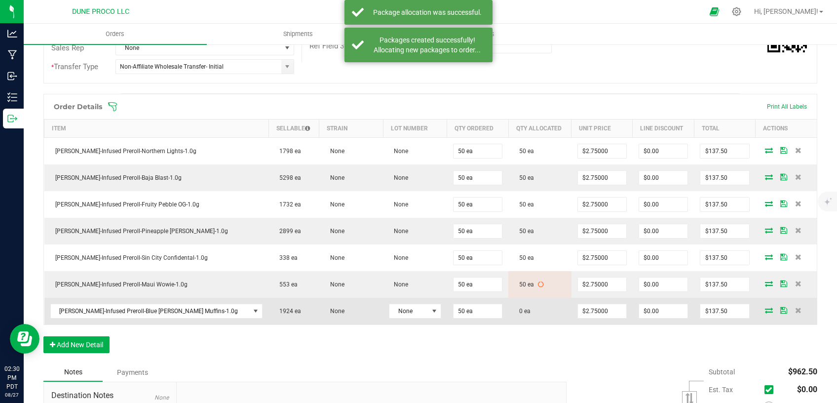
click at [765, 307] on icon at bounding box center [769, 310] width 8 height 6
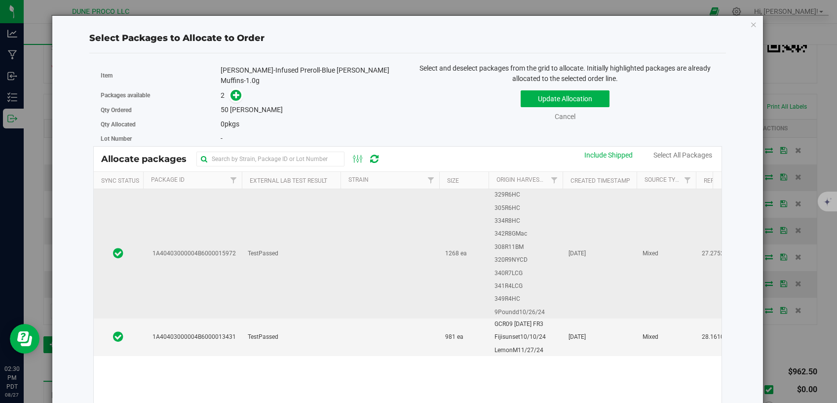
scroll to position [43, 0]
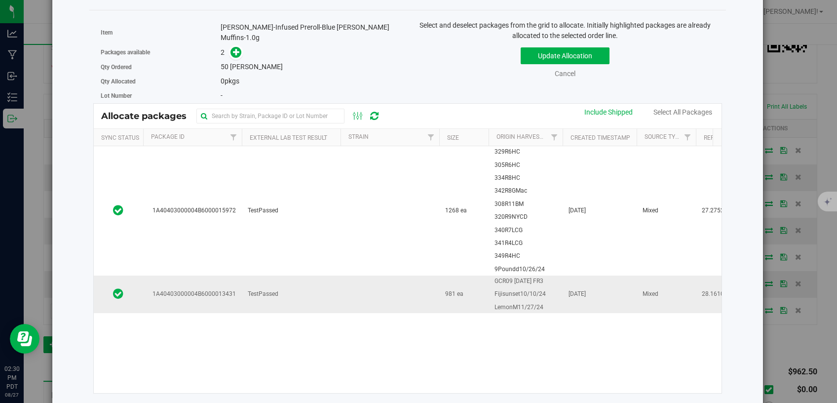
click at [258, 289] on span "TestPassed" at bounding box center [263, 293] width 31 height 9
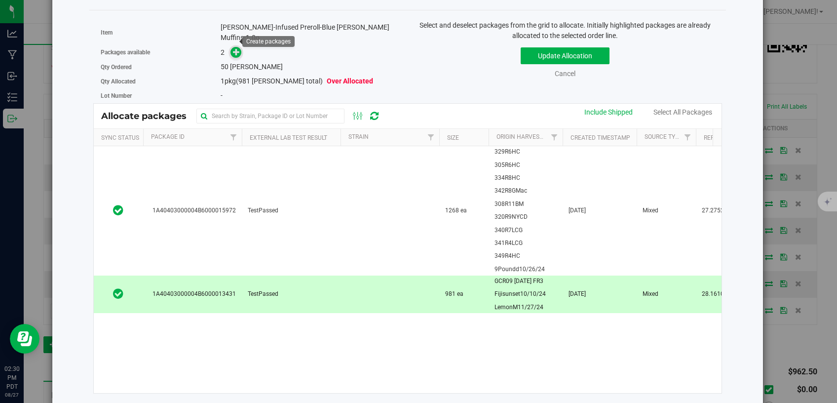
click at [231, 46] on span at bounding box center [235, 51] width 11 height 11
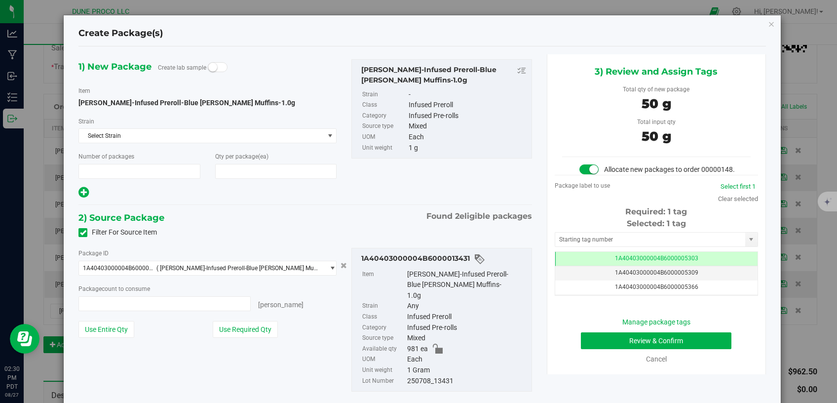
type input "1"
type input "50"
type input "50 ea"
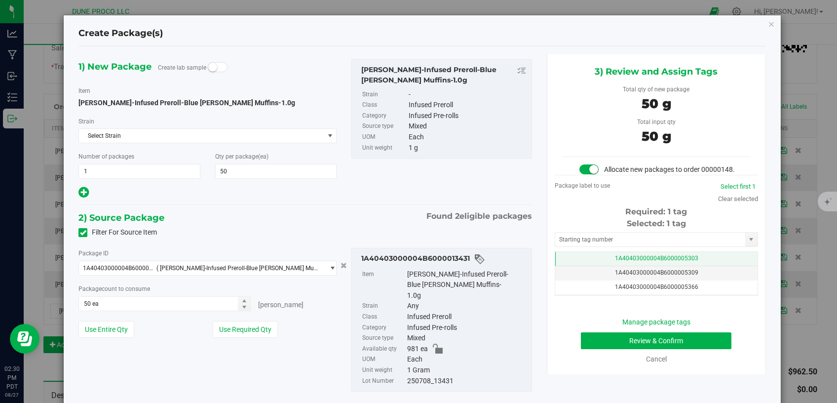
click at [581, 266] on td "1A40403000004B6000005303" at bounding box center [657, 259] width 202 height 14
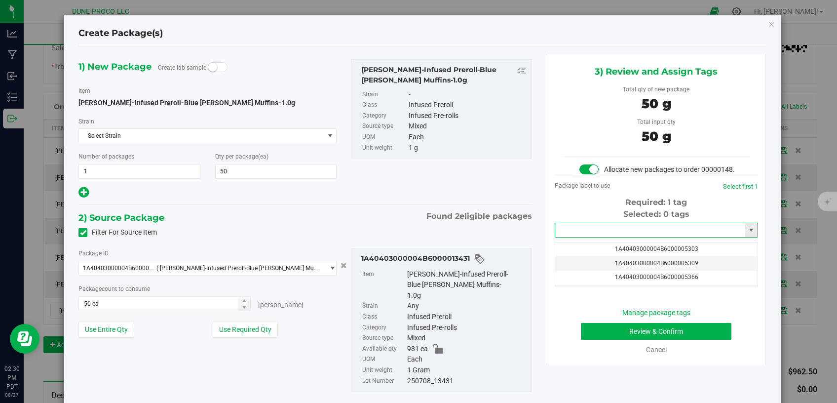
click at [582, 237] on input "text" at bounding box center [651, 230] width 190 height 14
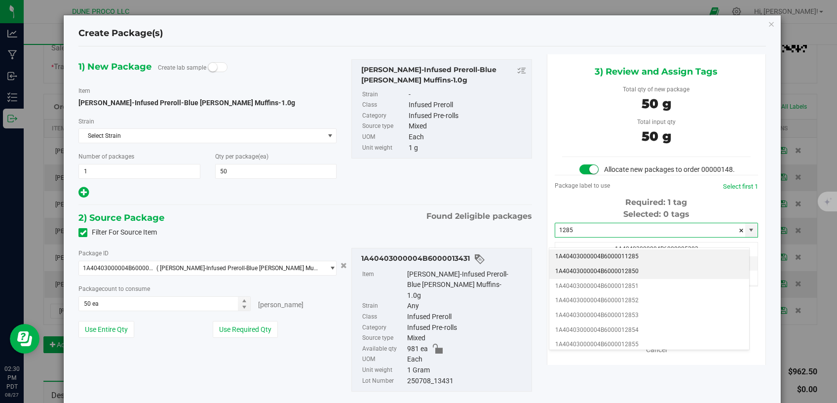
click at [580, 266] on li "1A40403000004B6000012850" at bounding box center [650, 271] width 200 height 15
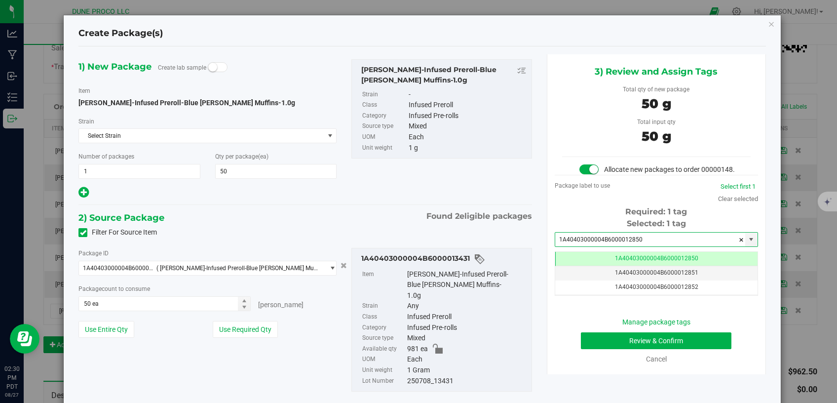
type input "1A40403000004B6000012850"
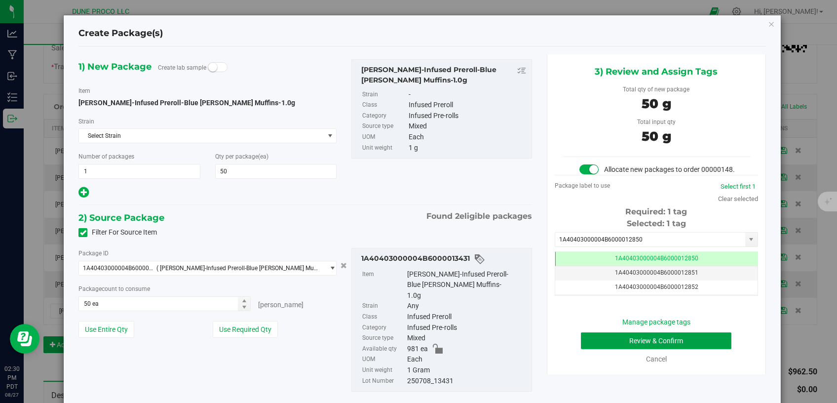
click at [686, 349] on button "Review & Confirm" at bounding box center [656, 340] width 151 height 17
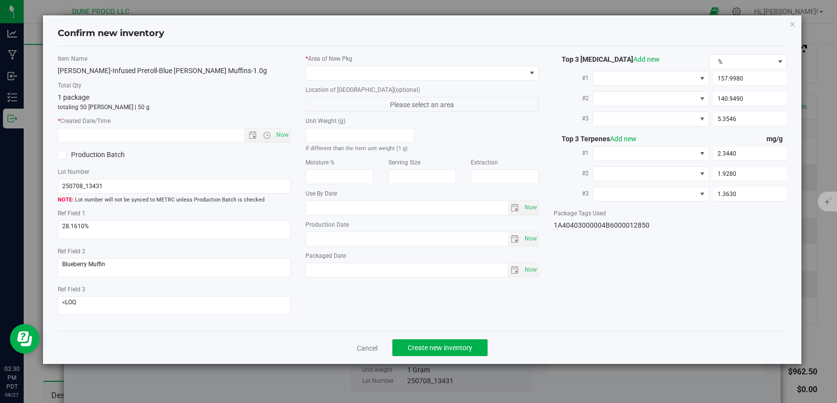
type input "[DATE]"
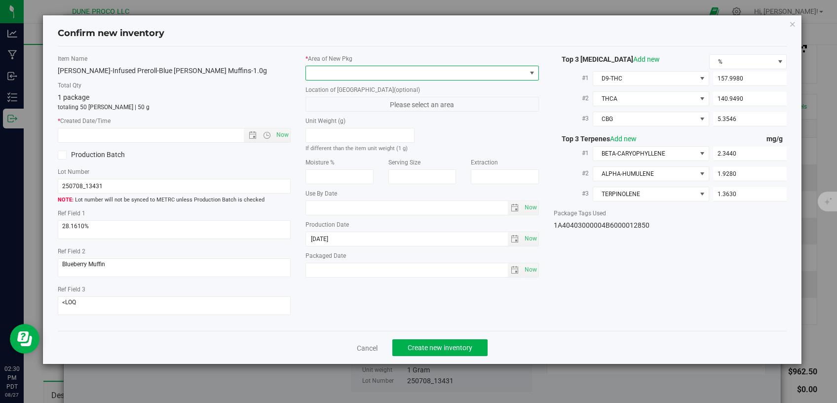
click at [478, 67] on span at bounding box center [416, 73] width 220 height 14
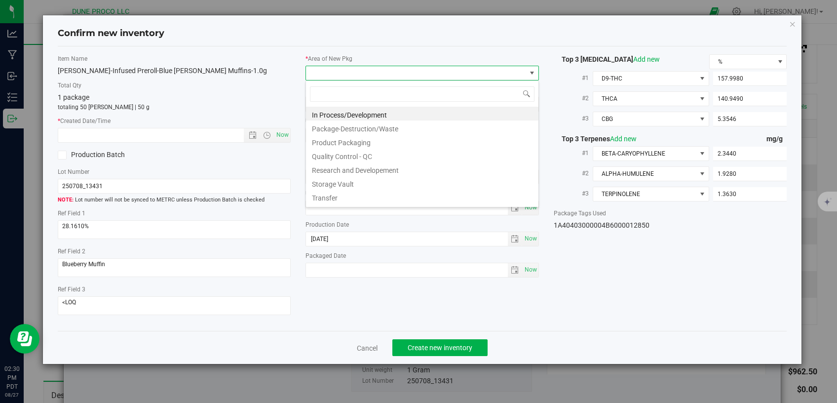
scroll to position [14, 233]
drag, startPoint x: 377, startPoint y: 180, endPoint x: 359, endPoint y: 174, distance: 18.9
click at [376, 180] on li "Storage Vault" at bounding box center [422, 183] width 233 height 14
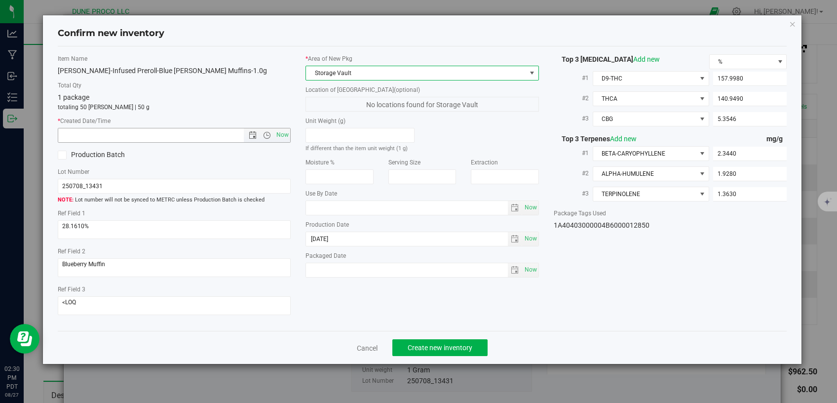
click at [276, 136] on span "Now" at bounding box center [283, 135] width 17 height 14
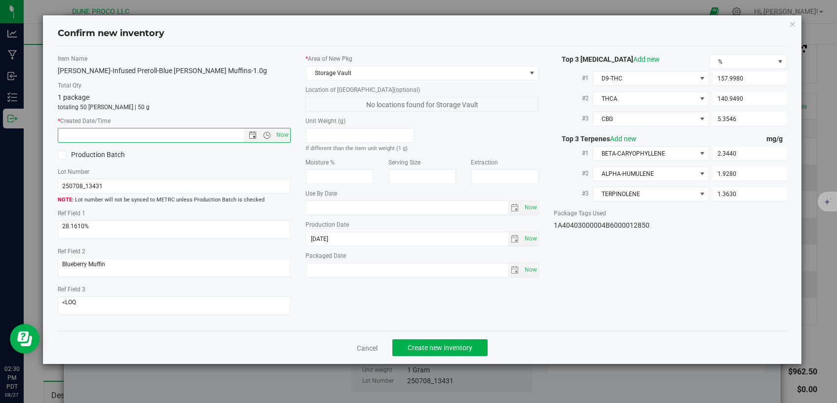
type input "[DATE] 2:30 PM"
click at [411, 344] on span "Create new inventory" at bounding box center [440, 348] width 65 height 8
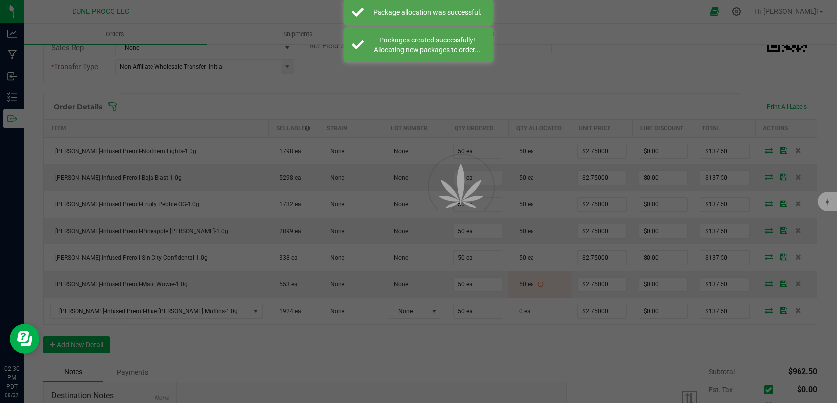
scroll to position [209, 0]
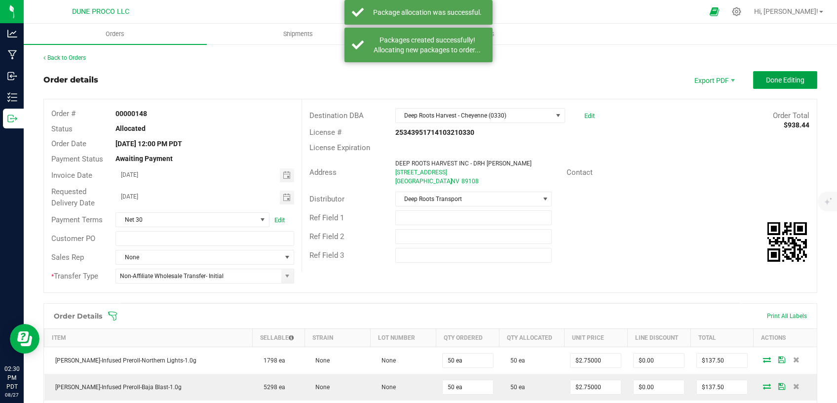
click at [766, 83] on span "Done Editing" at bounding box center [785, 80] width 39 height 8
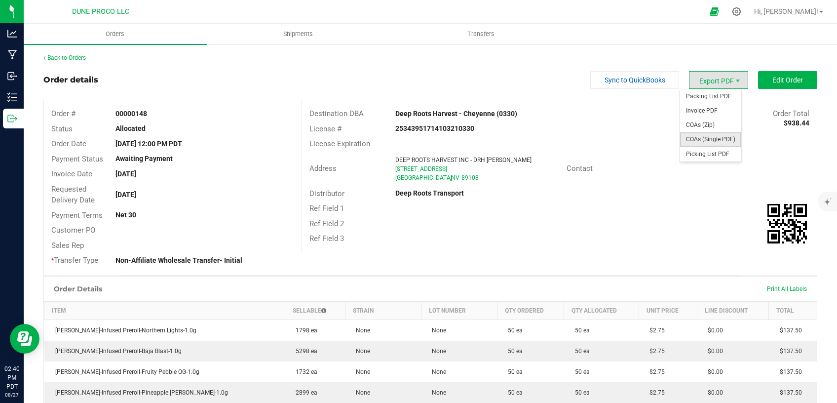
click at [694, 135] on span "COAs (Single PDF)" at bounding box center [710, 139] width 61 height 14
click at [79, 56] on link "Back to Orders" at bounding box center [64, 57] width 42 height 7
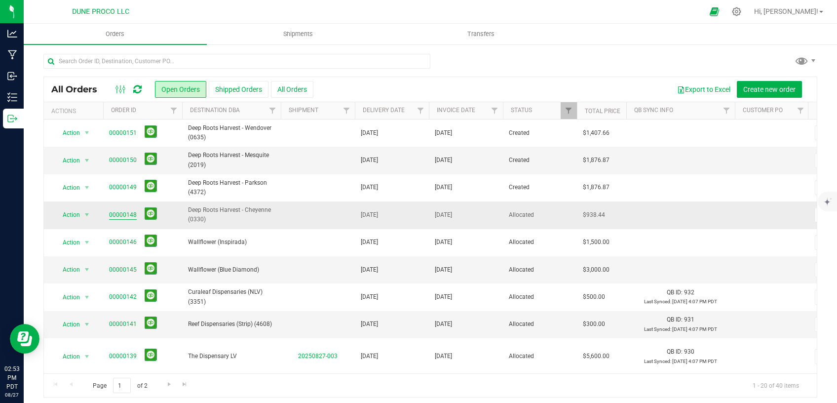
click at [125, 215] on link "00000148" at bounding box center [123, 214] width 28 height 9
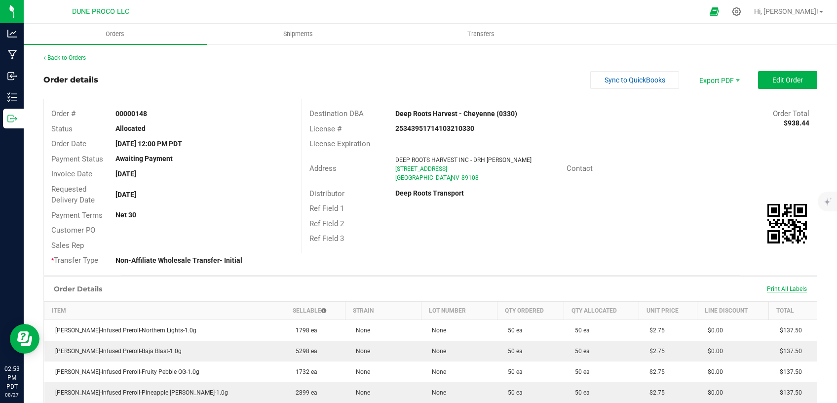
click at [772, 285] on span "Print All Labels" at bounding box center [787, 288] width 40 height 7
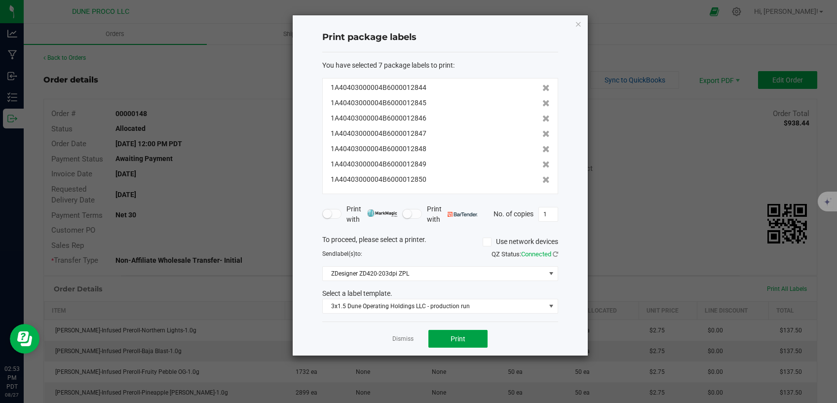
drag, startPoint x: 456, startPoint y: 330, endPoint x: 372, endPoint y: 253, distance: 114.3
click at [454, 328] on div "Dismiss Print" at bounding box center [440, 338] width 236 height 34
click at [459, 338] on span "Print" at bounding box center [458, 339] width 15 height 8
click at [578, 24] on icon "button" at bounding box center [578, 24] width 7 height 12
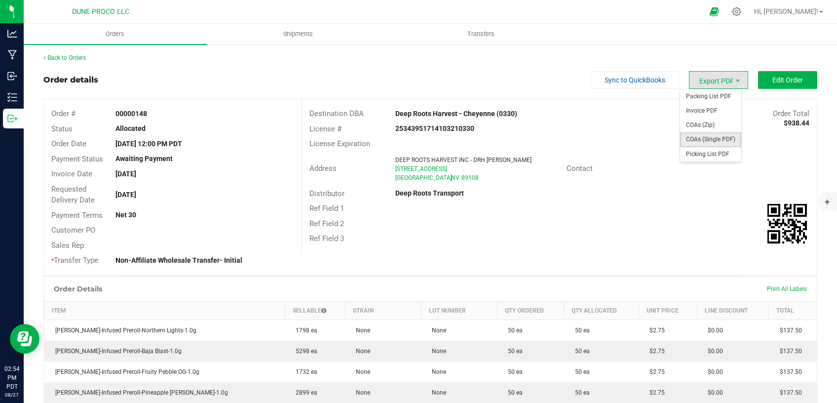
click at [714, 141] on span "COAs (Single PDF)" at bounding box center [710, 139] width 61 height 14
